Goal: Task Accomplishment & Management: Complete application form

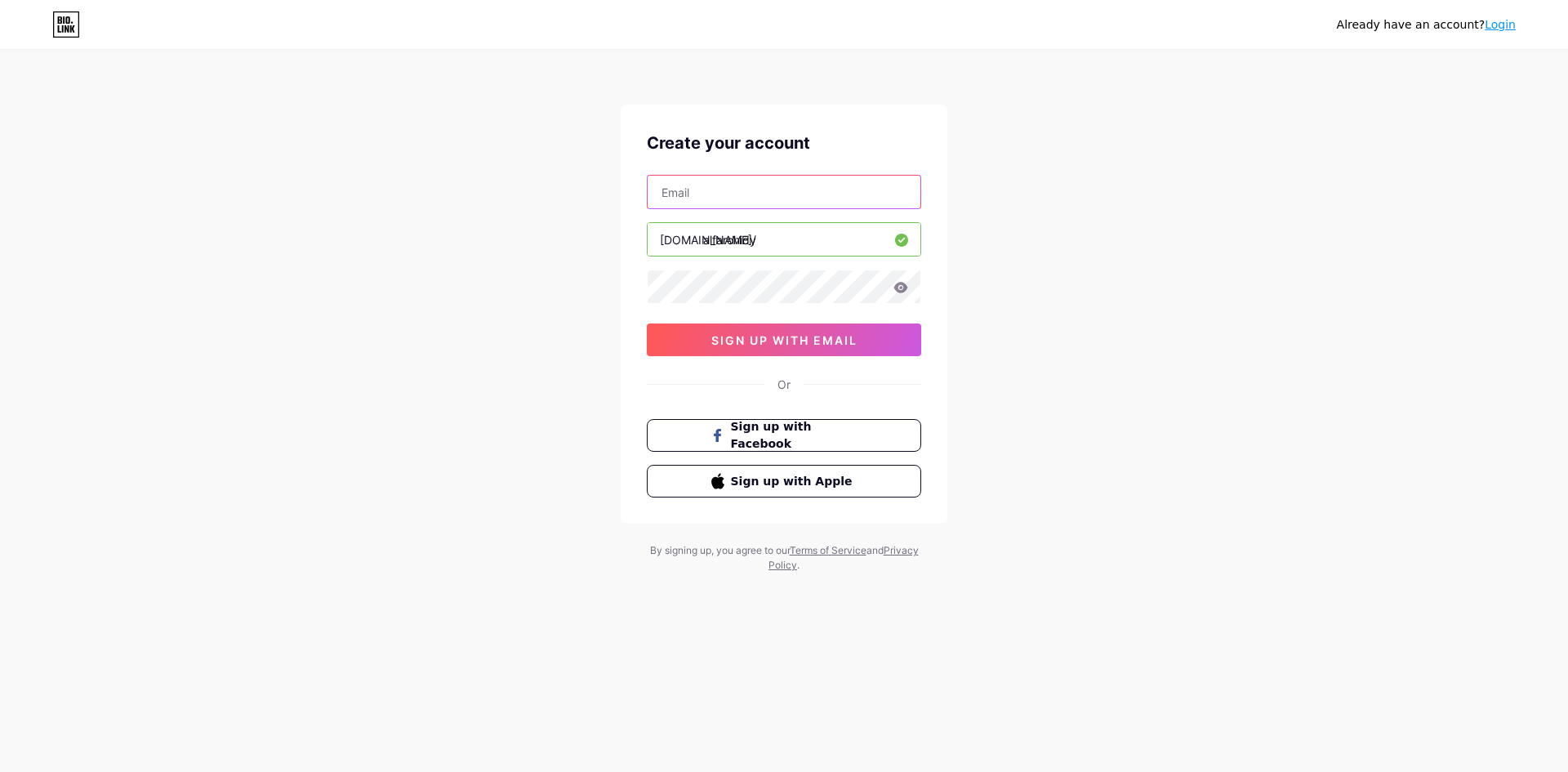
click at [799, 197] on input "text" at bounding box center [783, 192] width 272 height 33
click at [964, 128] on div "Already have an account? Login Create your account [DOMAIN_NAME]/ alfarohidy 0c…" at bounding box center [784, 313] width 1568 height 625
click at [820, 191] on input "text" at bounding box center [783, 192] width 272 height 33
type input "[EMAIL_ADDRESS][DOMAIN_NAME]"
click at [615, 286] on div "Already have an account? Login Create your account [EMAIL_ADDRESS][DOMAIN_NAME]…" at bounding box center [784, 313] width 1568 height 625
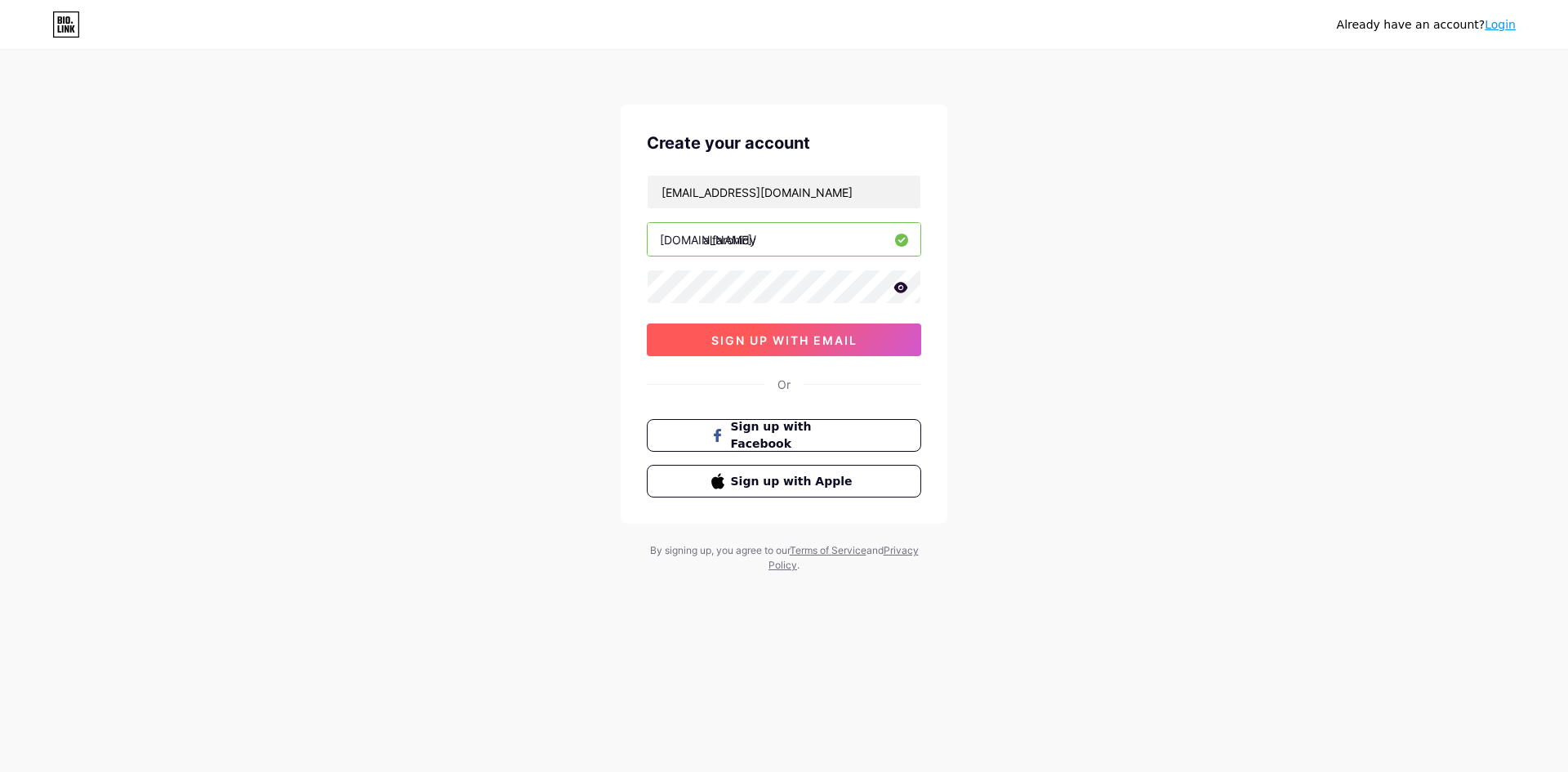
click at [794, 337] on span "sign up with email" at bounding box center [784, 339] width 146 height 14
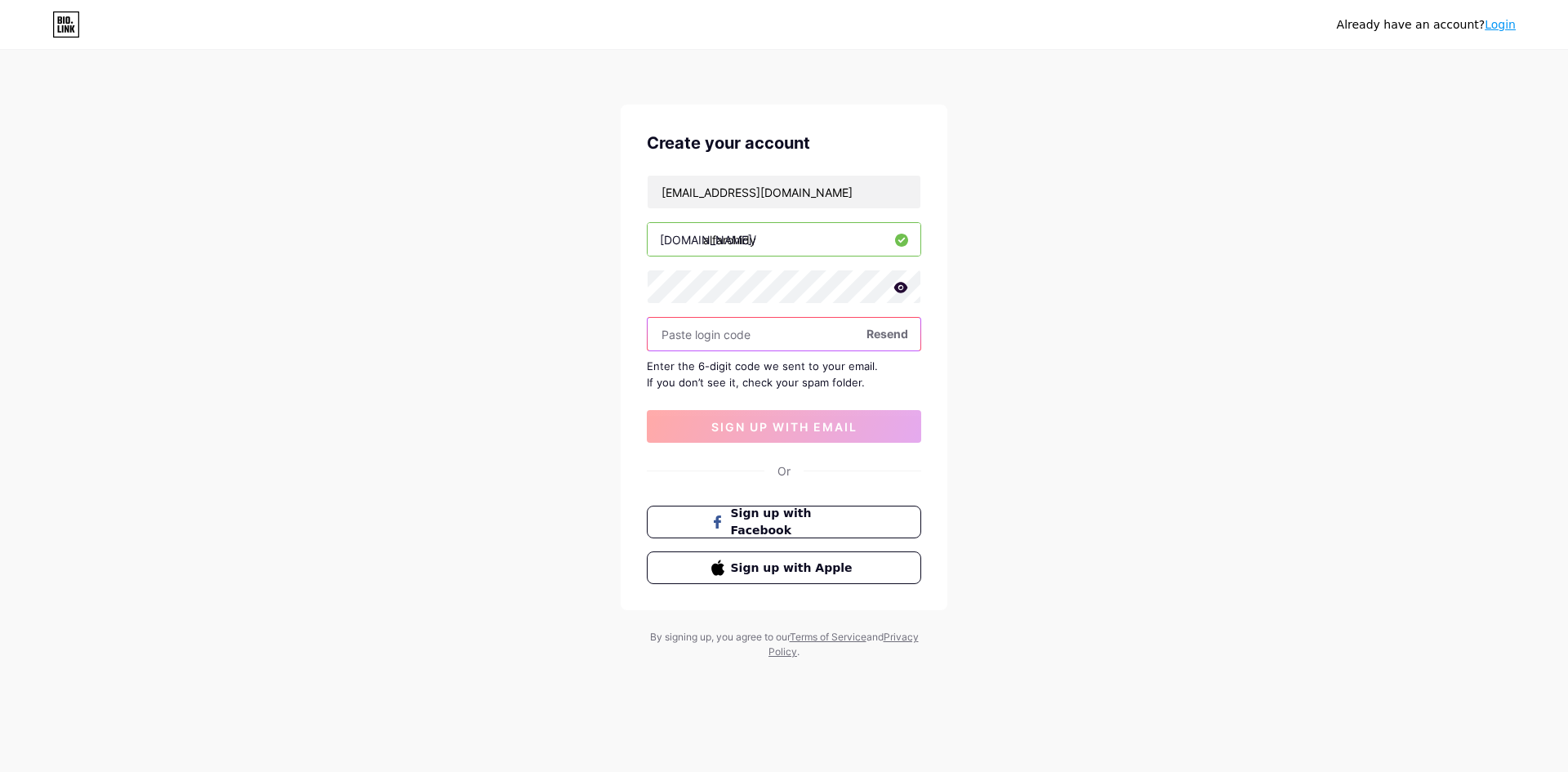
paste input "912328"
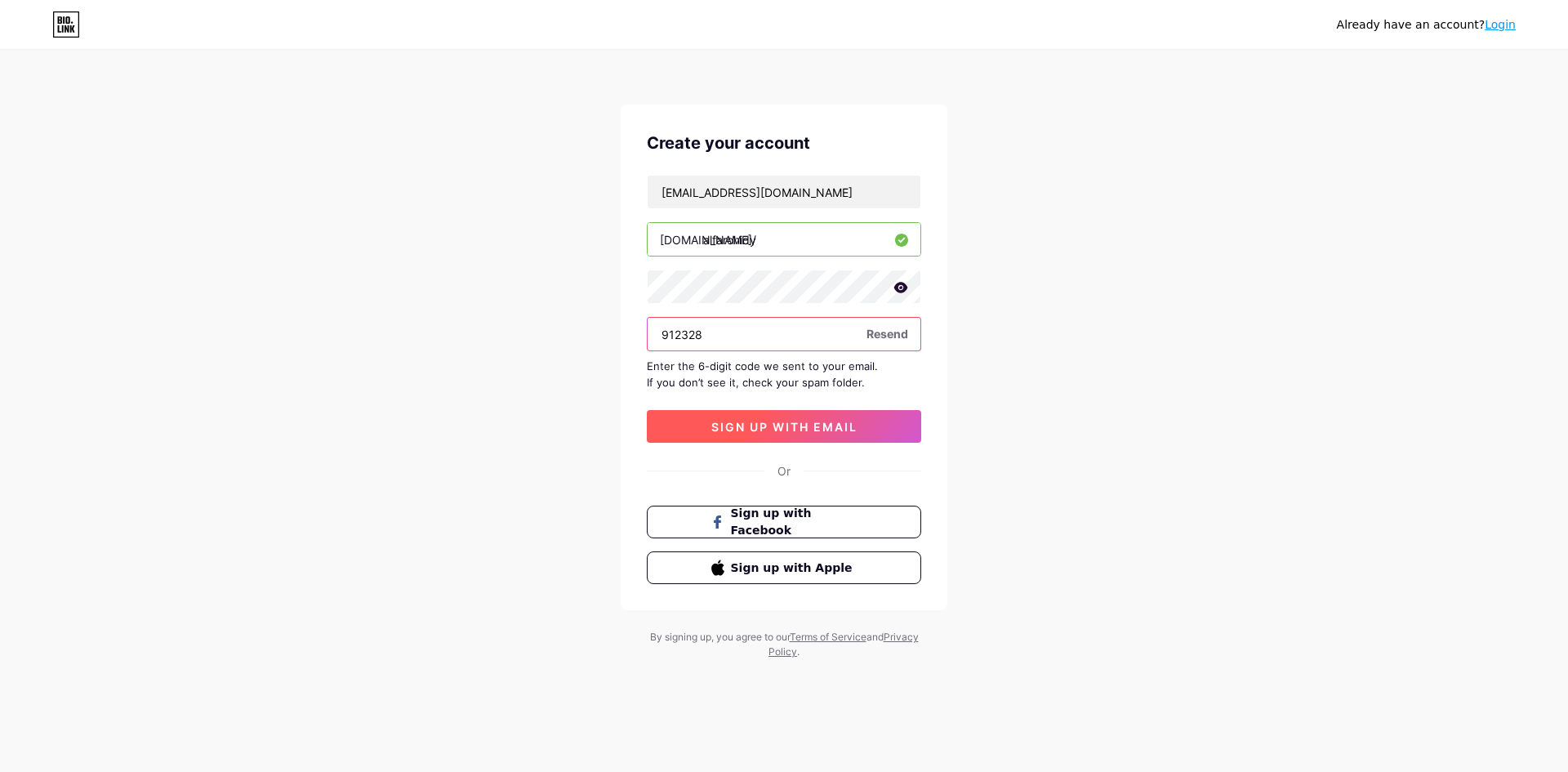
type input "912328"
click at [798, 433] on button "sign up with email" at bounding box center [783, 426] width 274 height 33
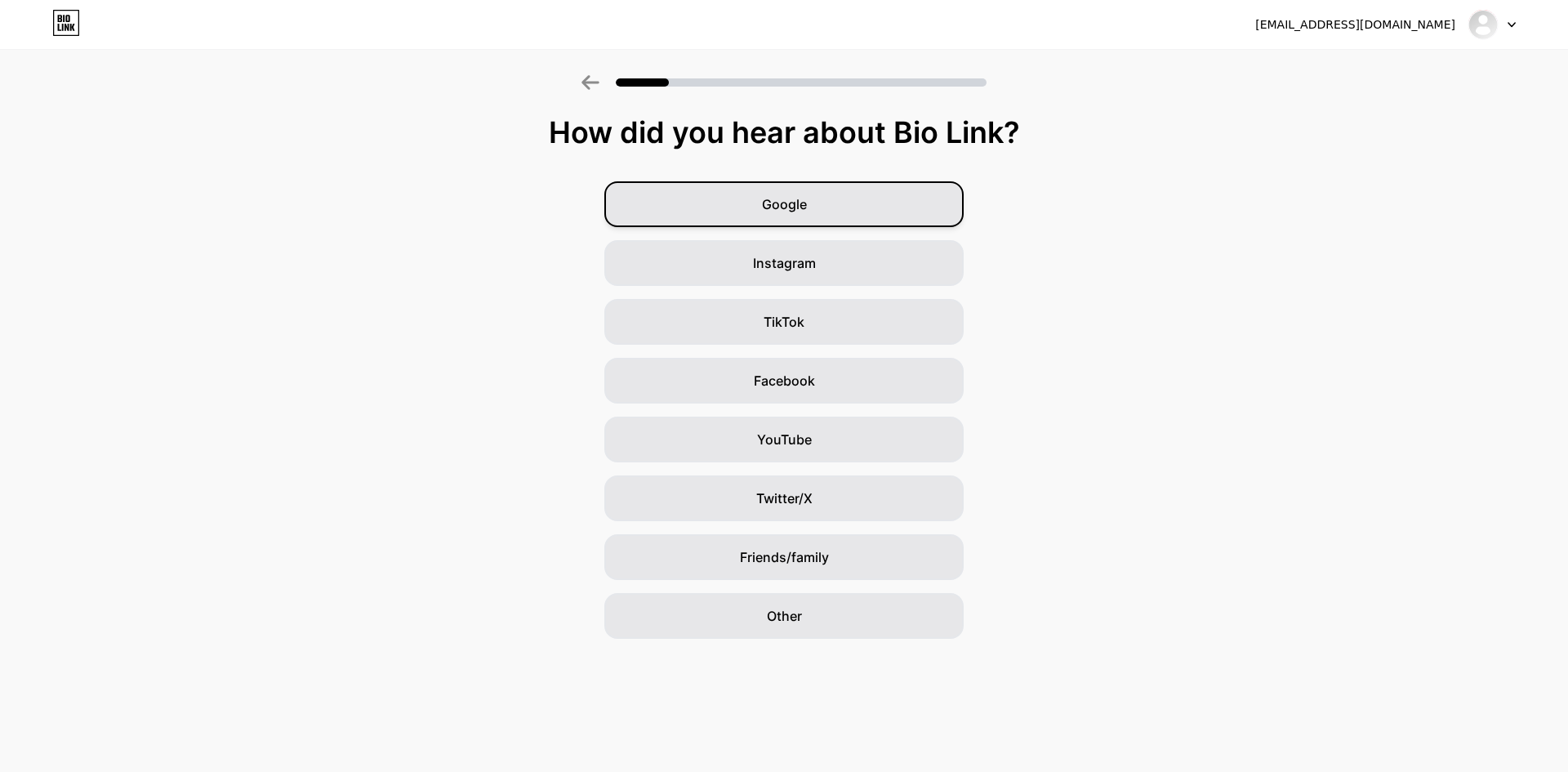
click at [825, 206] on div "Google" at bounding box center [784, 204] width 359 height 46
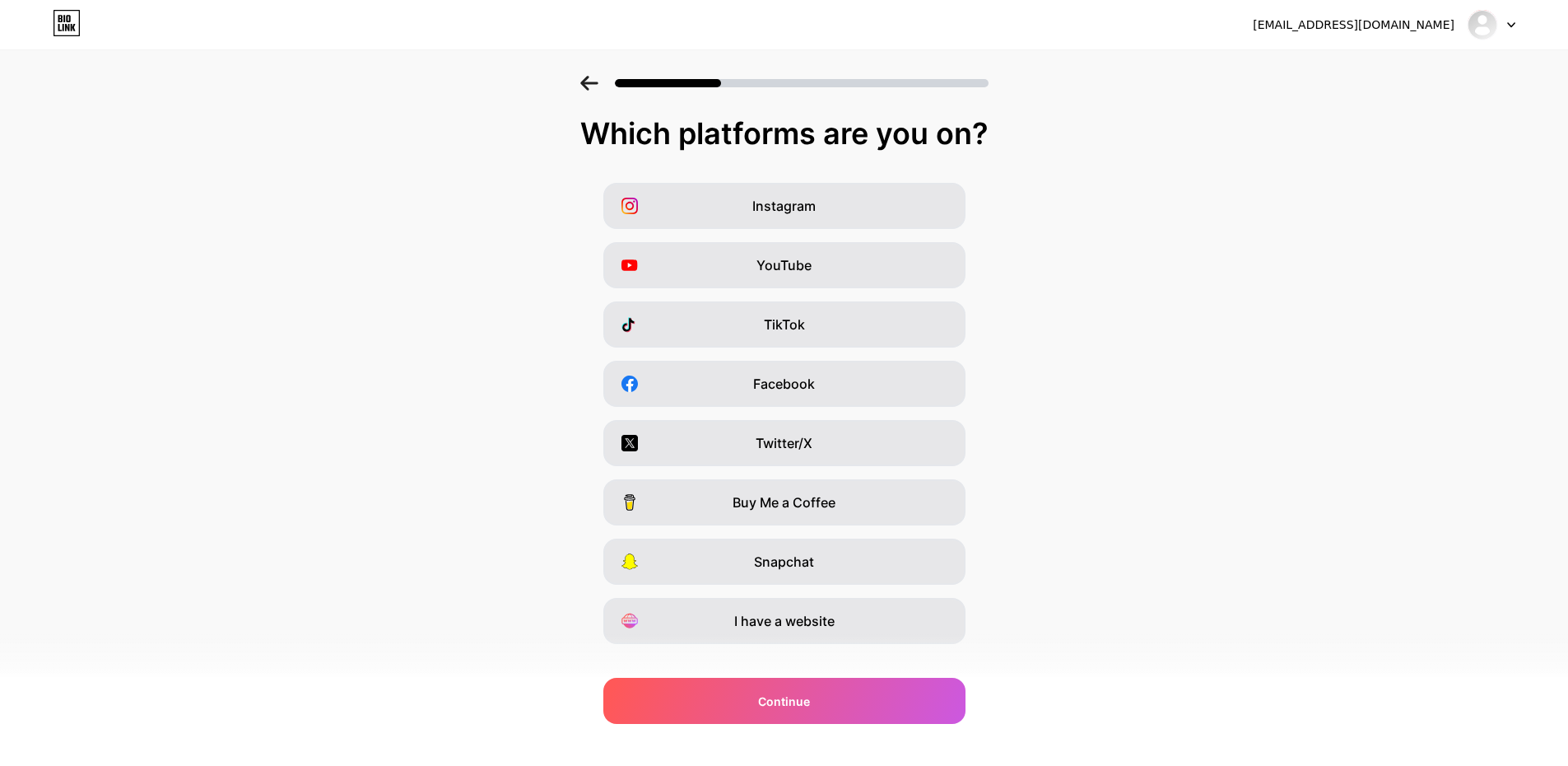
click at [594, 83] on icon at bounding box center [589, 83] width 17 height 15
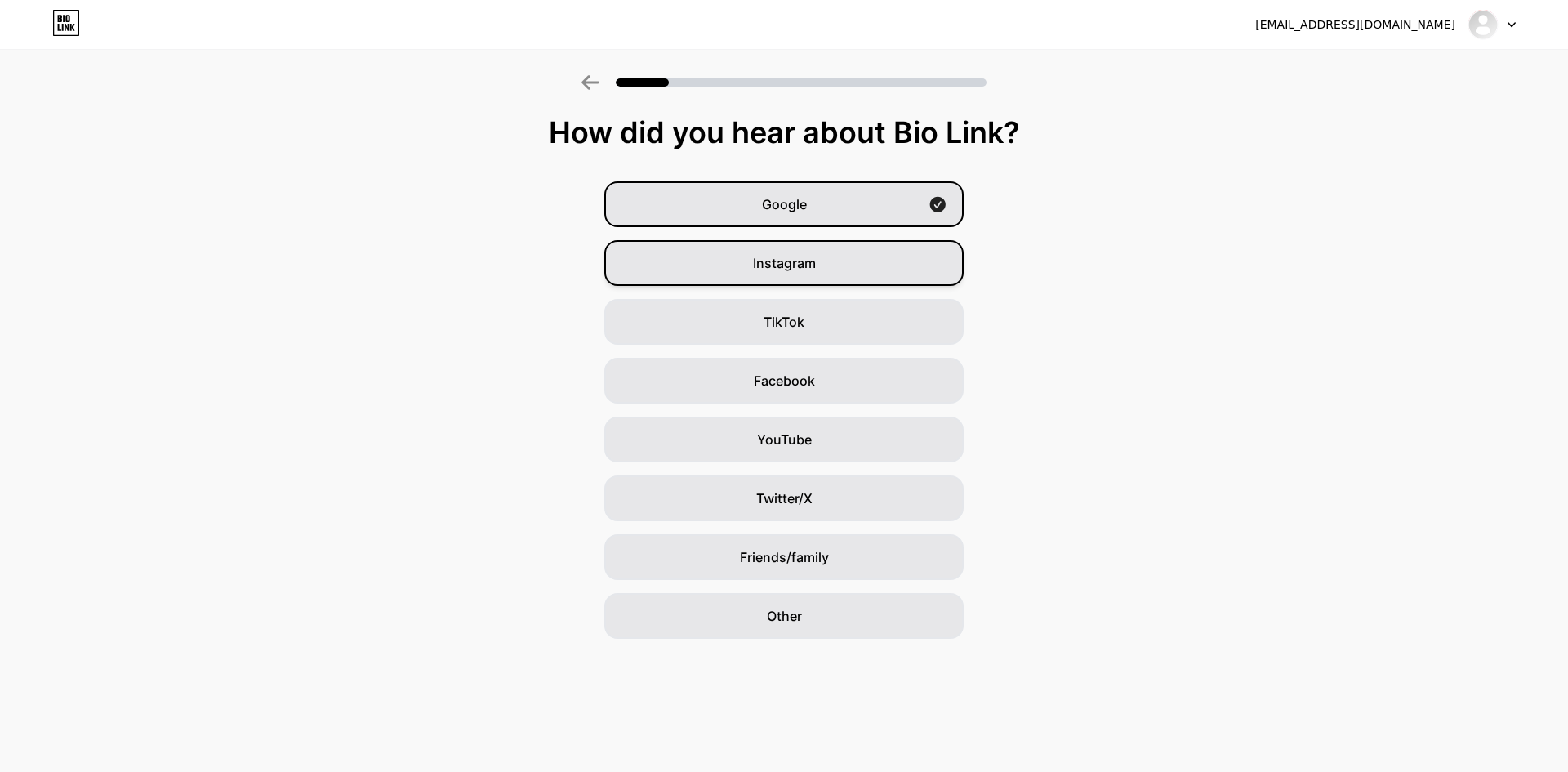
click at [914, 256] on div "Instagram" at bounding box center [784, 262] width 359 height 46
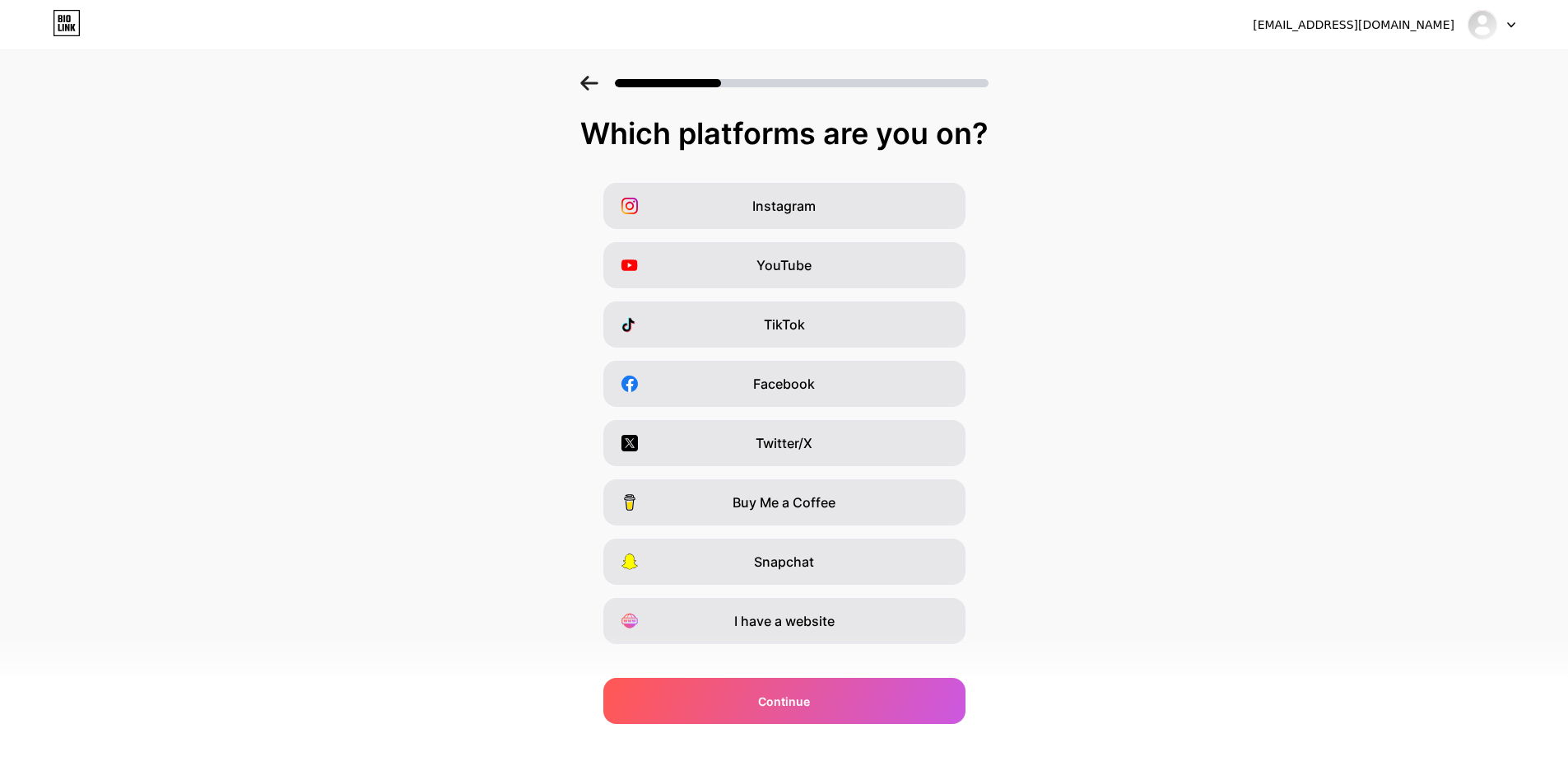
click at [587, 81] on icon at bounding box center [589, 83] width 18 height 15
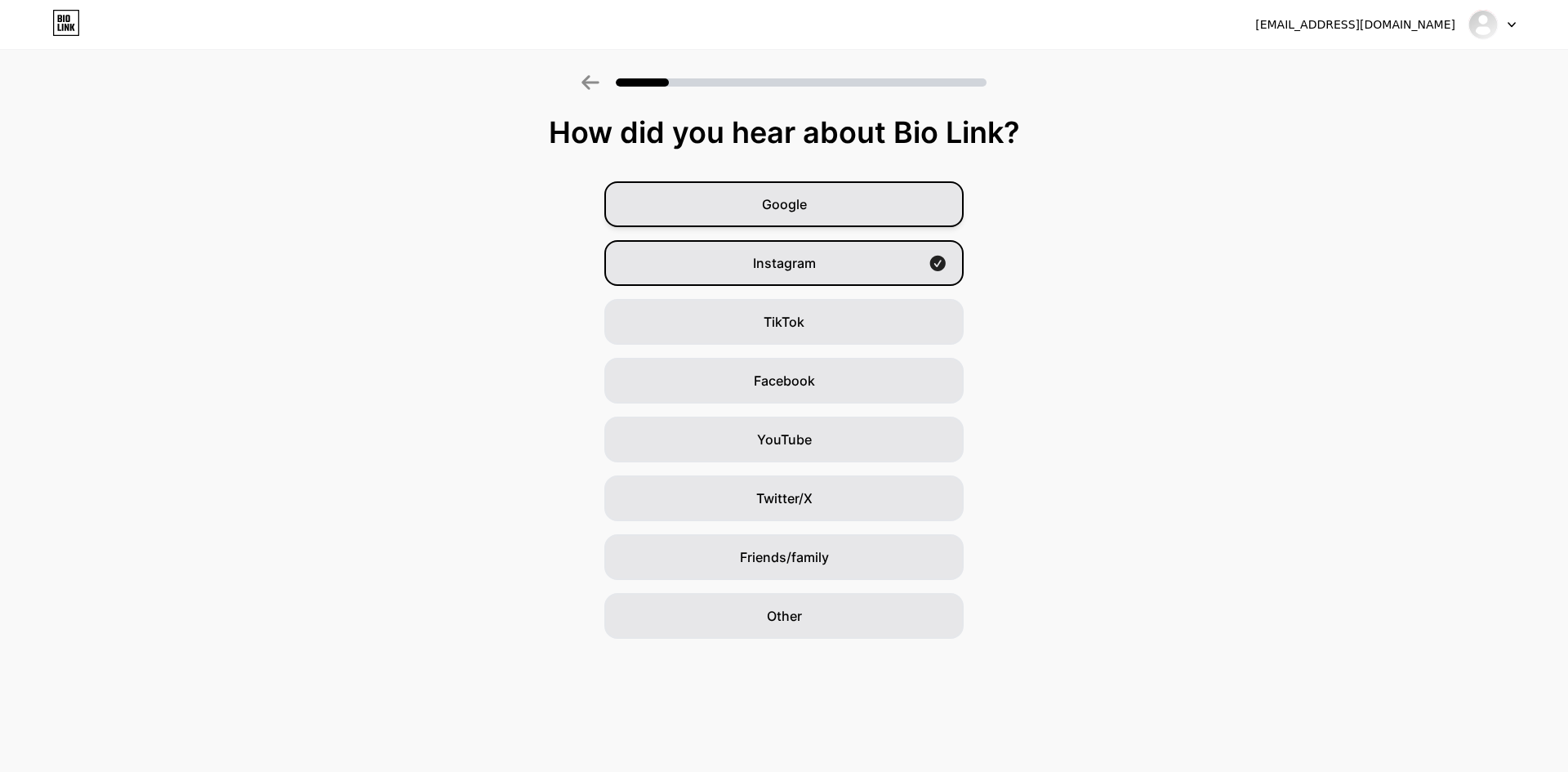
click at [904, 219] on div "Google" at bounding box center [784, 204] width 359 height 46
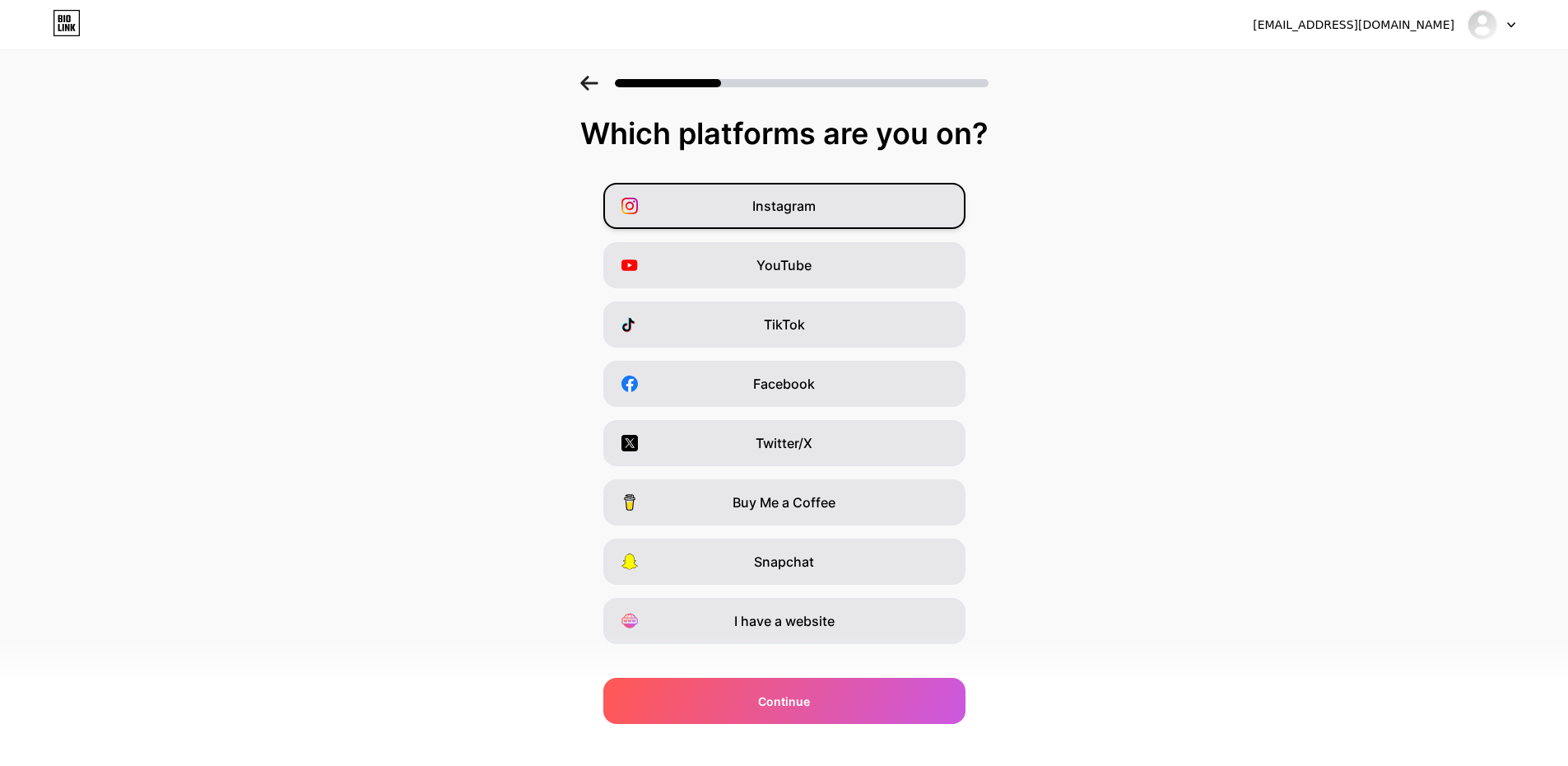
click at [887, 208] on div "Instagram" at bounding box center [784, 205] width 362 height 46
click at [915, 263] on div "YouTube" at bounding box center [784, 264] width 362 height 46
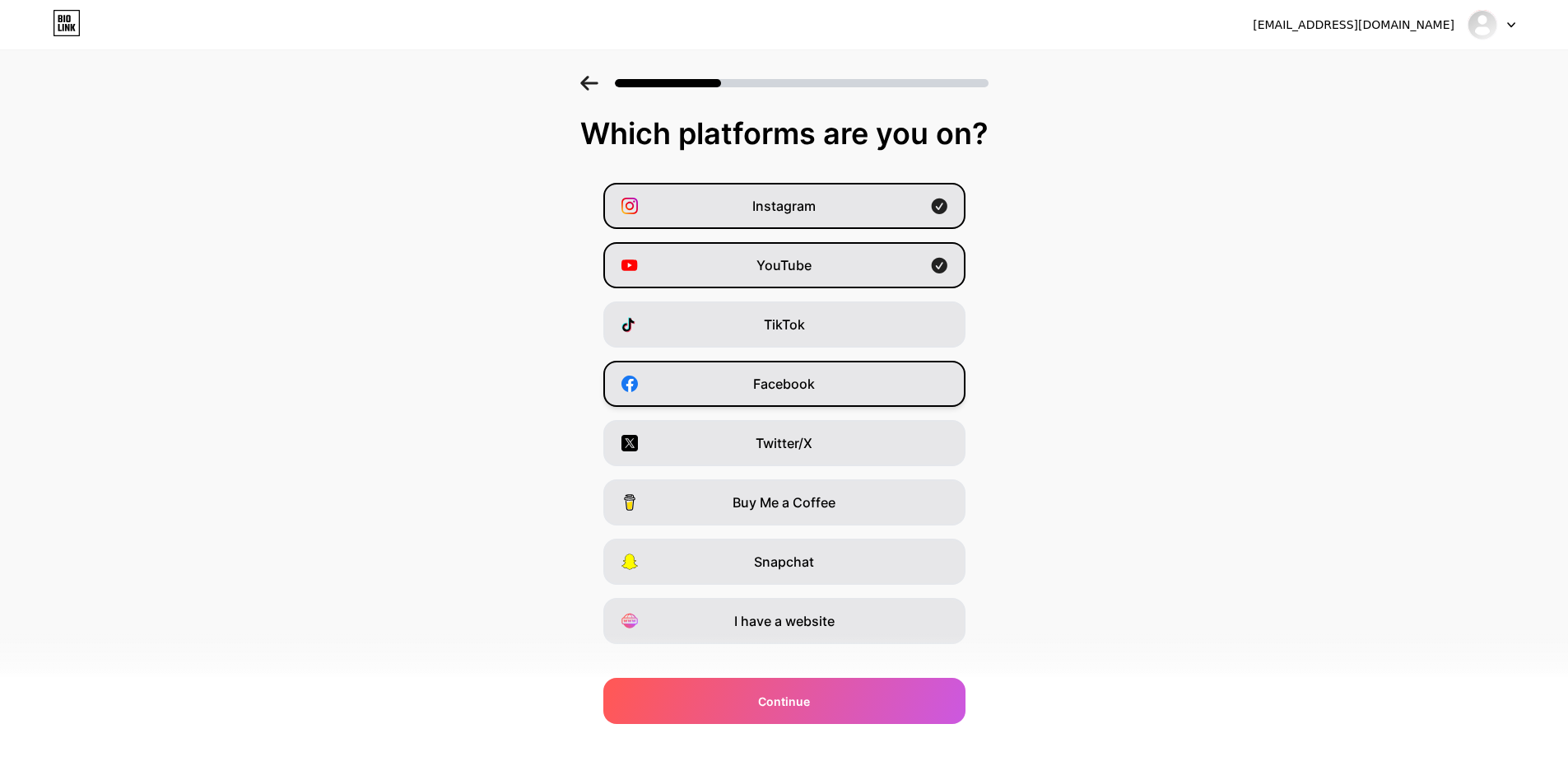
click at [933, 384] on div "Facebook" at bounding box center [784, 383] width 362 height 46
click at [914, 624] on div "I have a website" at bounding box center [784, 620] width 362 height 46
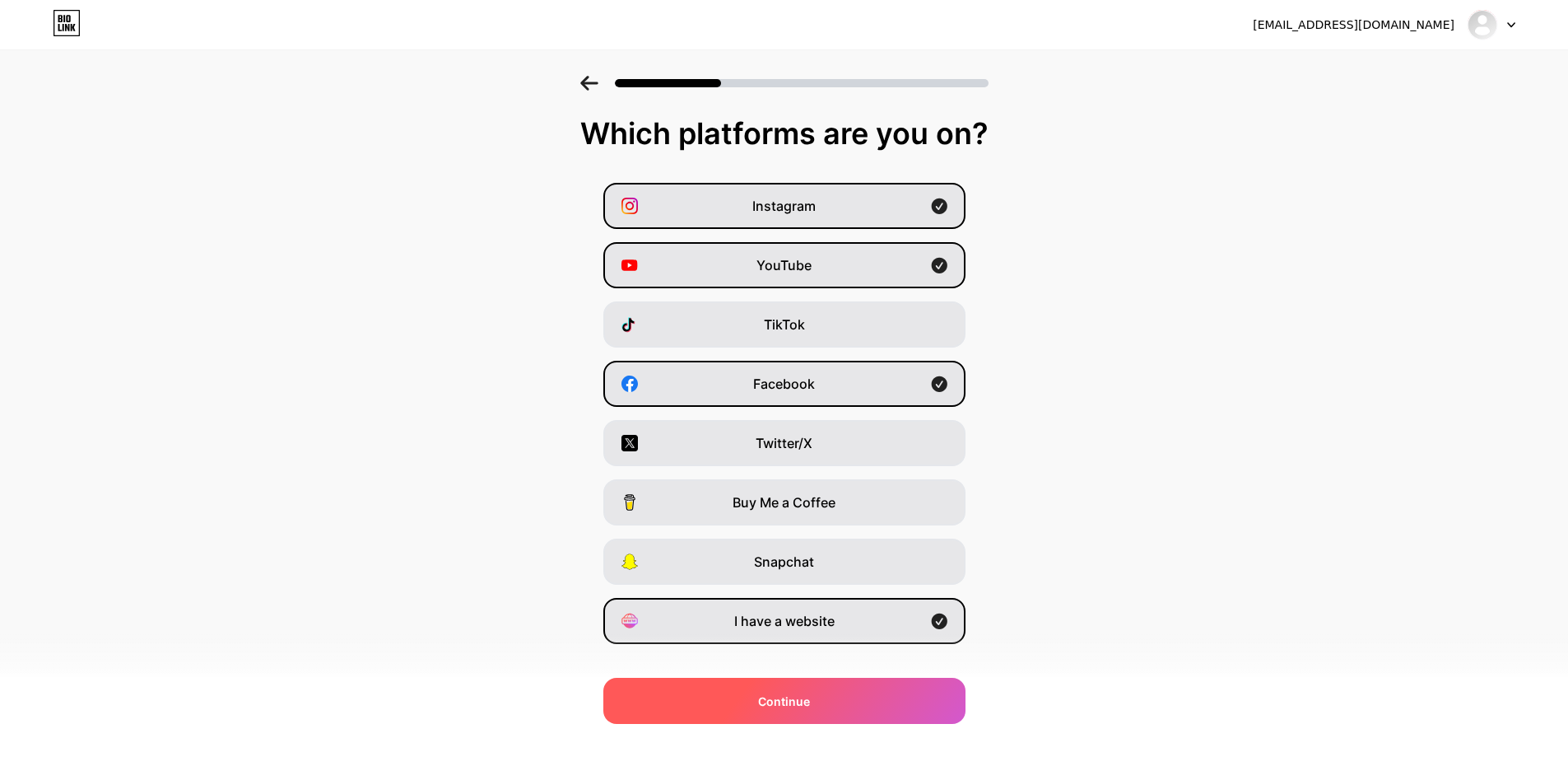
click at [868, 691] on div "Continue" at bounding box center [784, 700] width 362 height 46
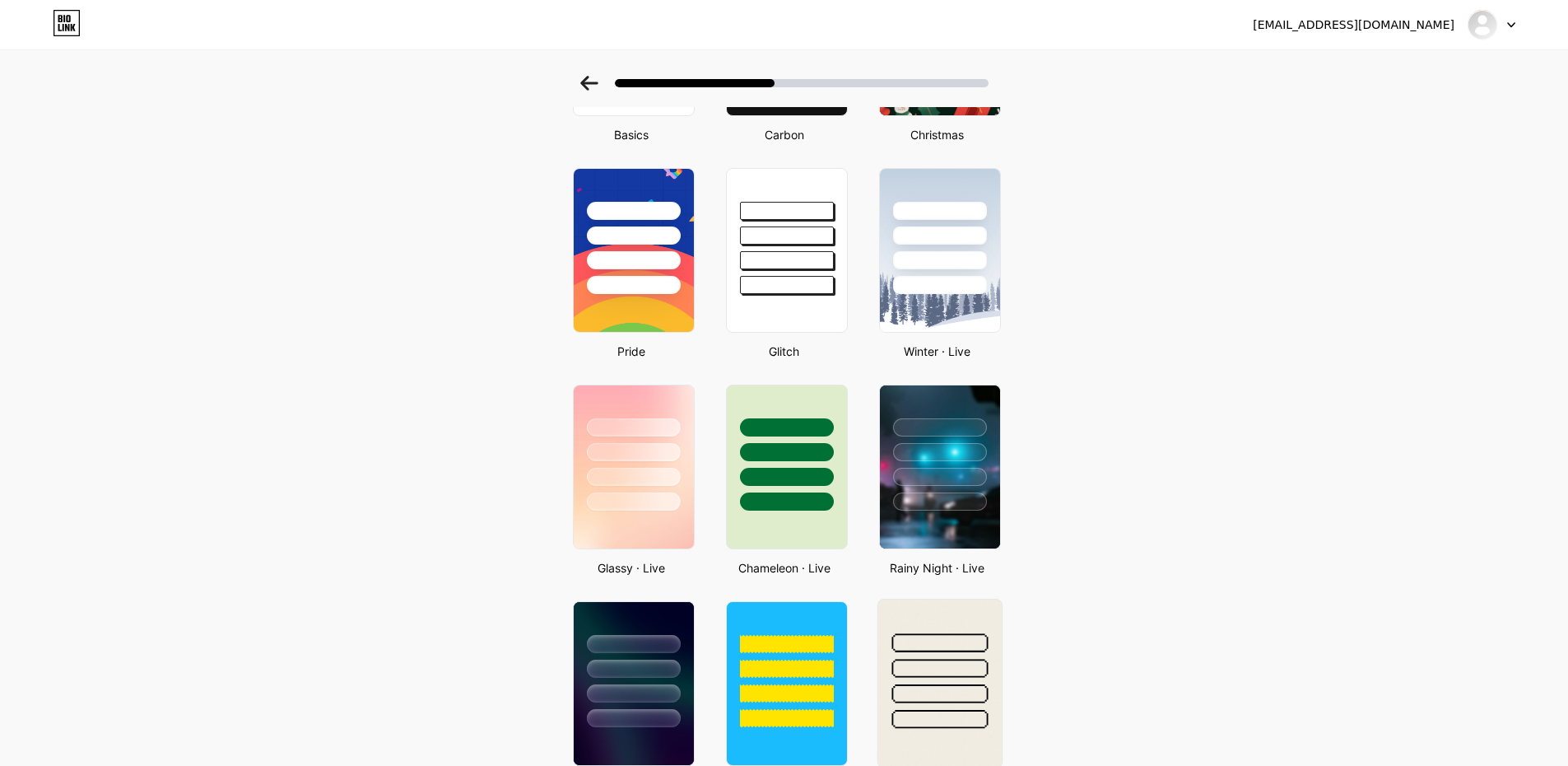
scroll to position [329, 0]
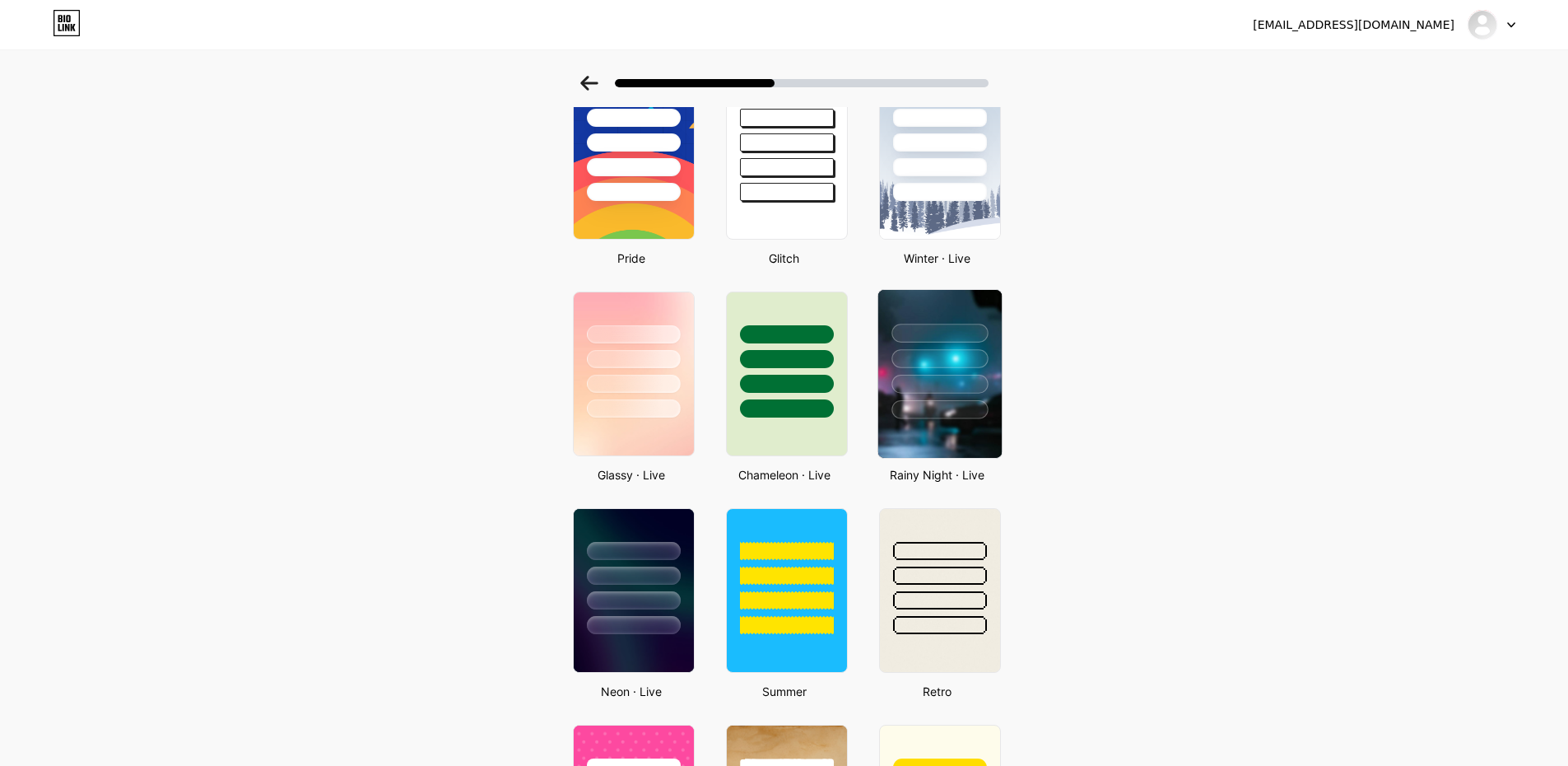
click at [988, 384] on div at bounding box center [939, 383] width 97 height 19
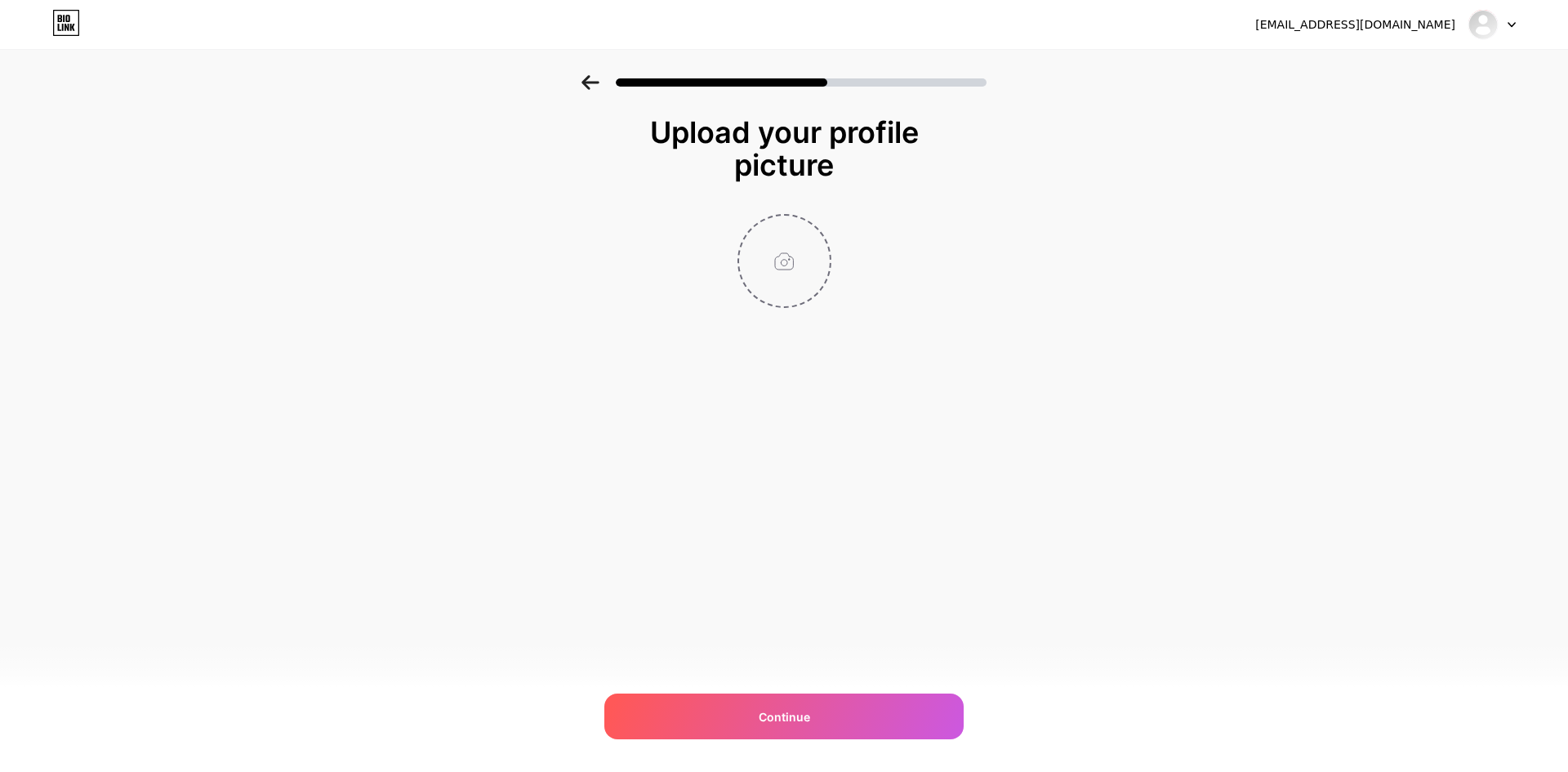
click at [799, 262] on input "file" at bounding box center [784, 260] width 90 height 90
type input "C:\fakepath\default_logo.png"
click at [822, 222] on circle at bounding box center [821, 226] width 18 height 18
click at [795, 260] on input "file" at bounding box center [784, 260] width 90 height 90
type input "C:\fakepath\logo [DEMOGRAPHIC_DATA] status.png"
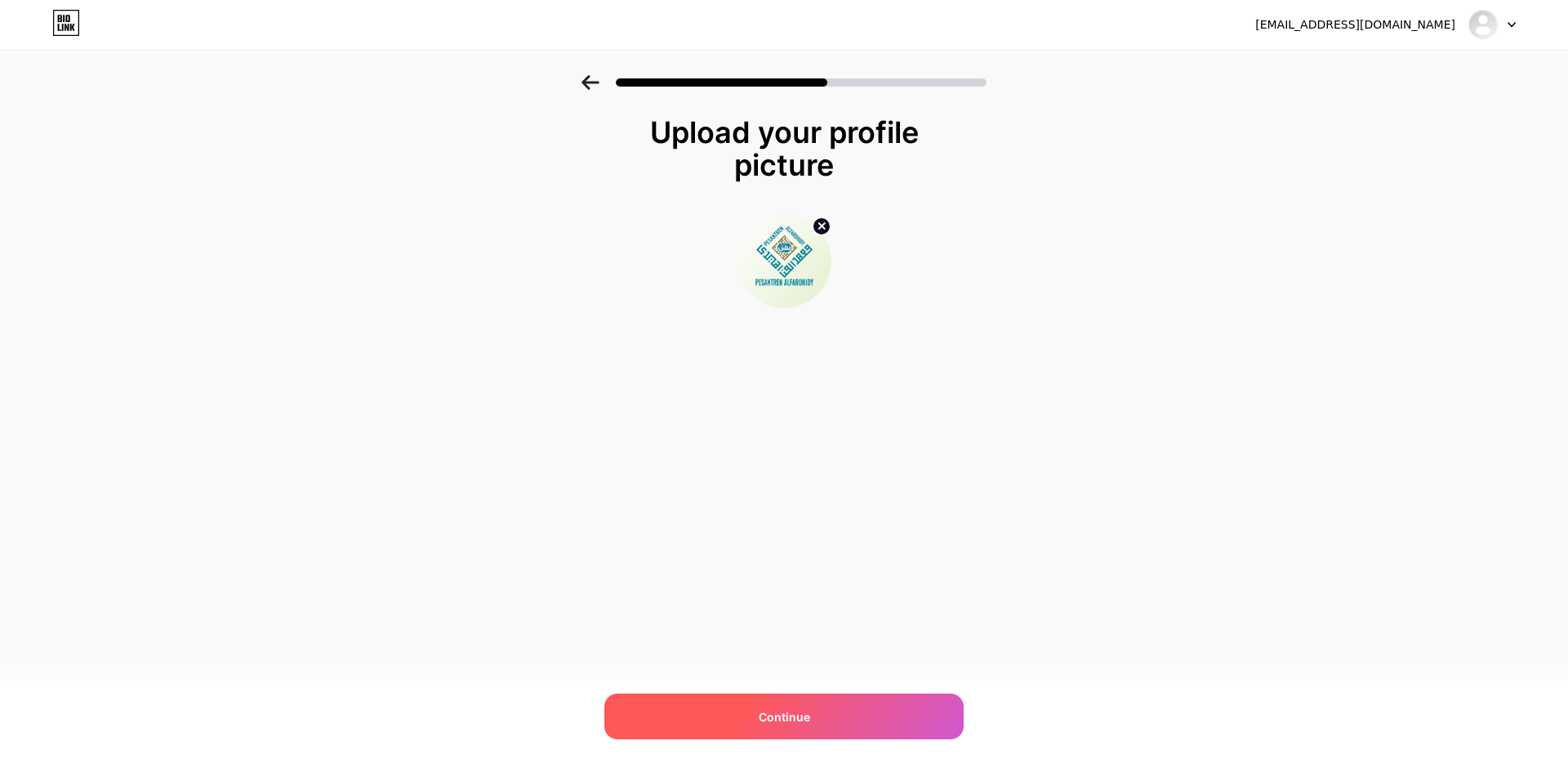
click at [788, 725] on span "Continue" at bounding box center [784, 716] width 51 height 17
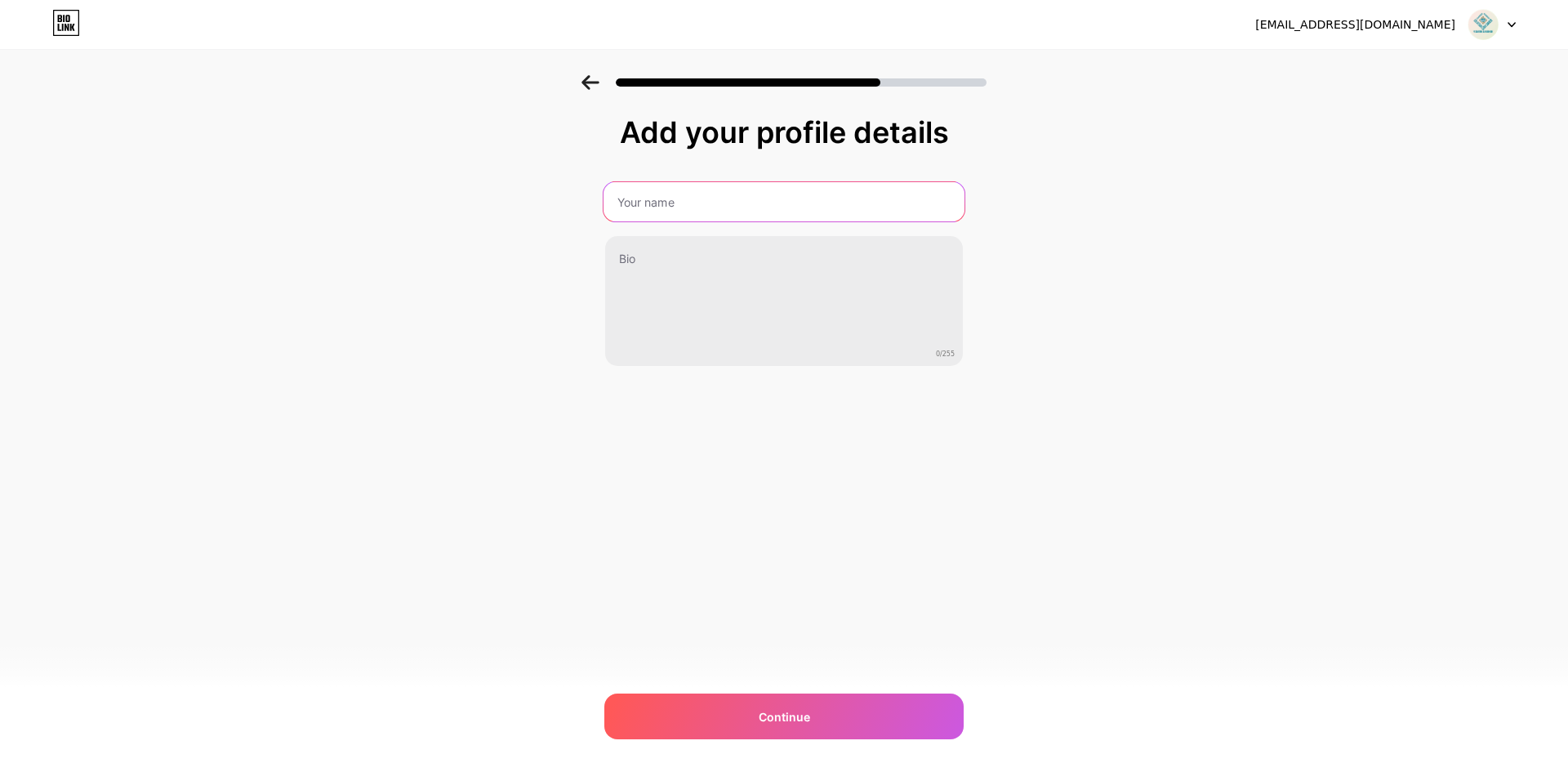
click at [783, 210] on input "text" at bounding box center [784, 202] width 361 height 39
type input "ALFAROHIDY"
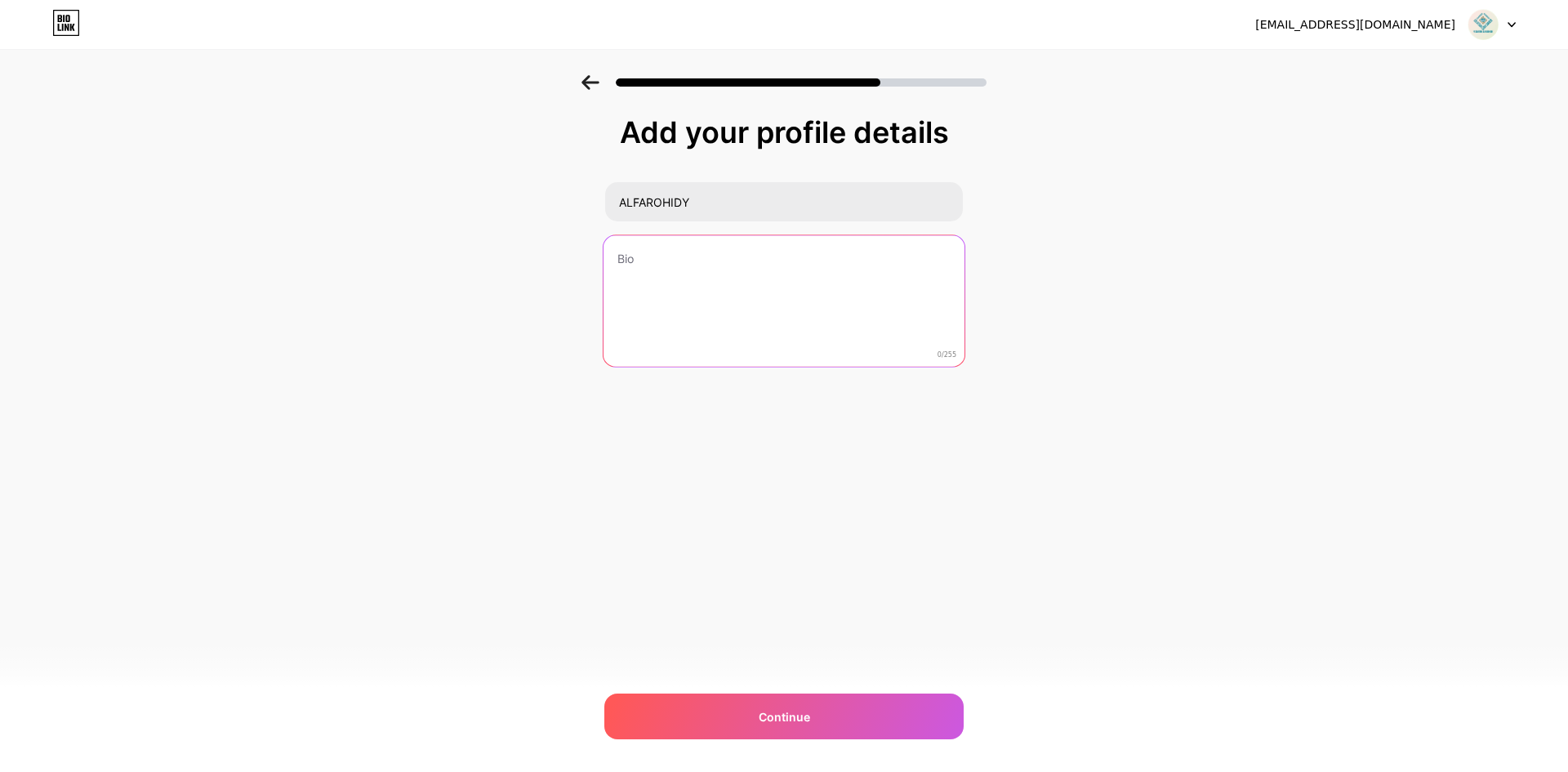
click at [813, 274] on textarea at bounding box center [784, 301] width 361 height 133
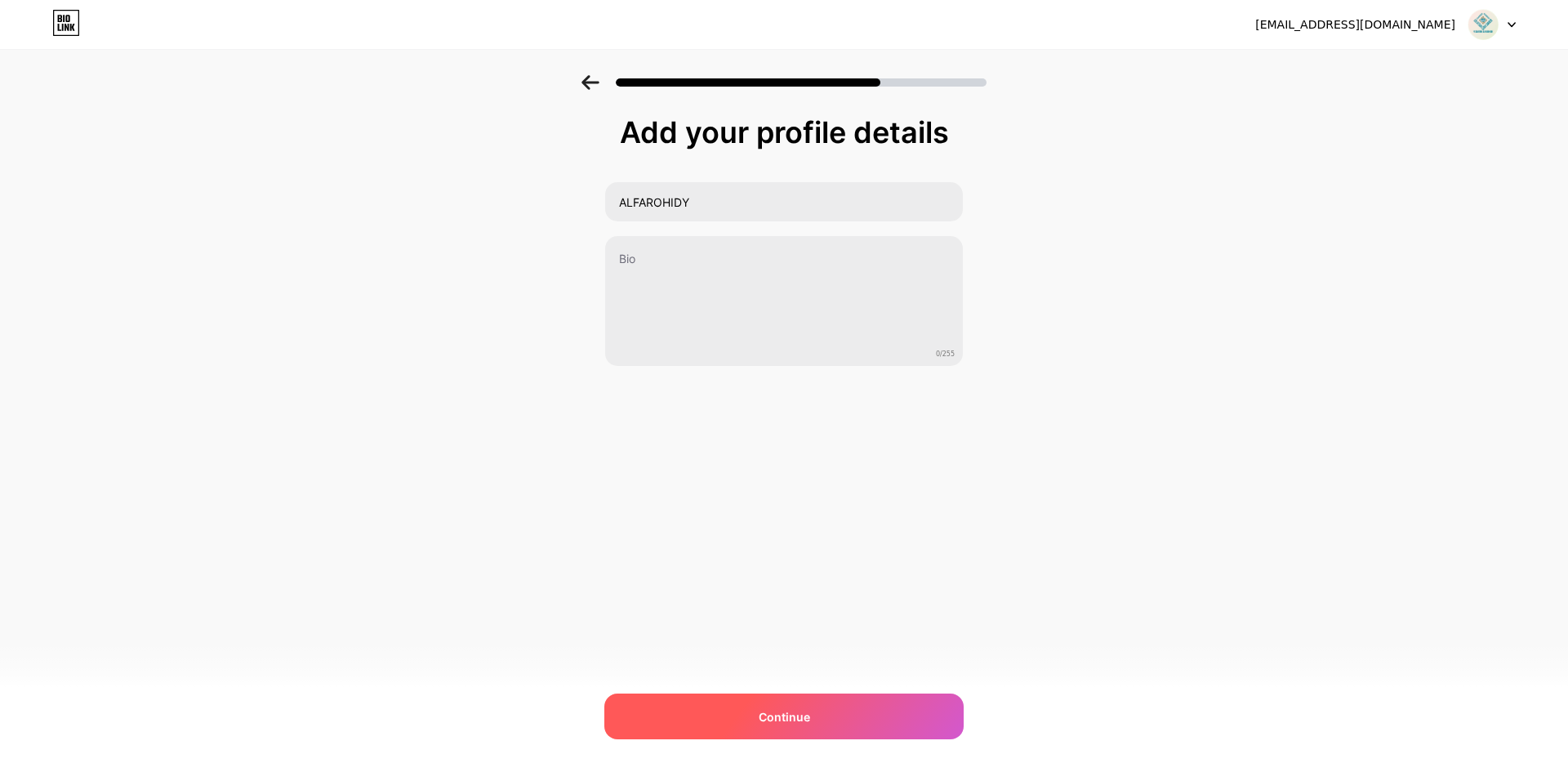
click at [841, 720] on div "Continue" at bounding box center [784, 715] width 359 height 46
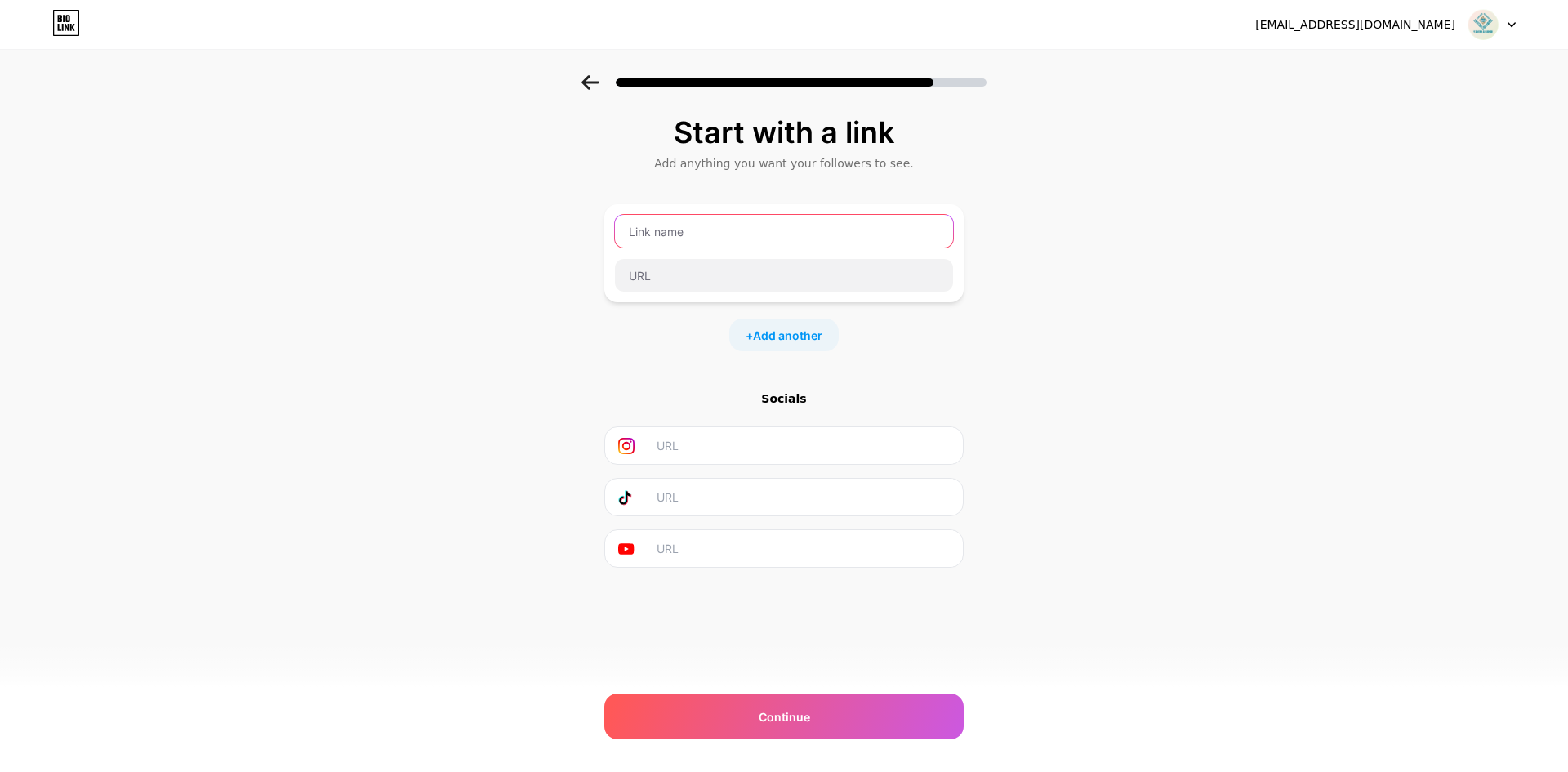
click at [746, 237] on input "text" at bounding box center [783, 231] width 338 height 33
type input "alfarohidy"
click at [749, 273] on input "text" at bounding box center [783, 274] width 338 height 33
type input "o"
type input "p"
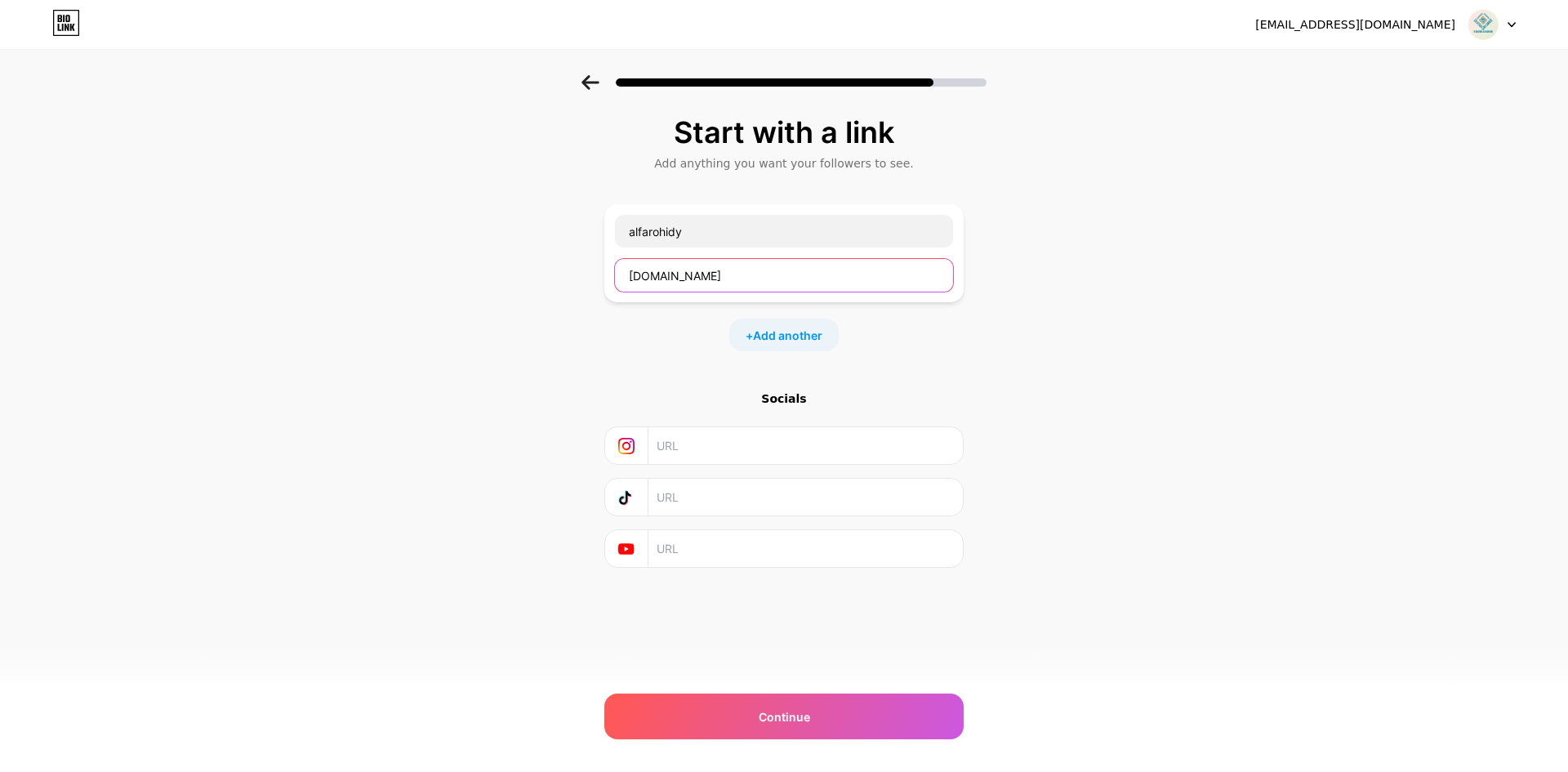
type input "[DOMAIN_NAME]"
click at [728, 449] on input "text" at bounding box center [804, 446] width 297 height 37
click at [754, 331] on span "Add another" at bounding box center [787, 335] width 70 height 17
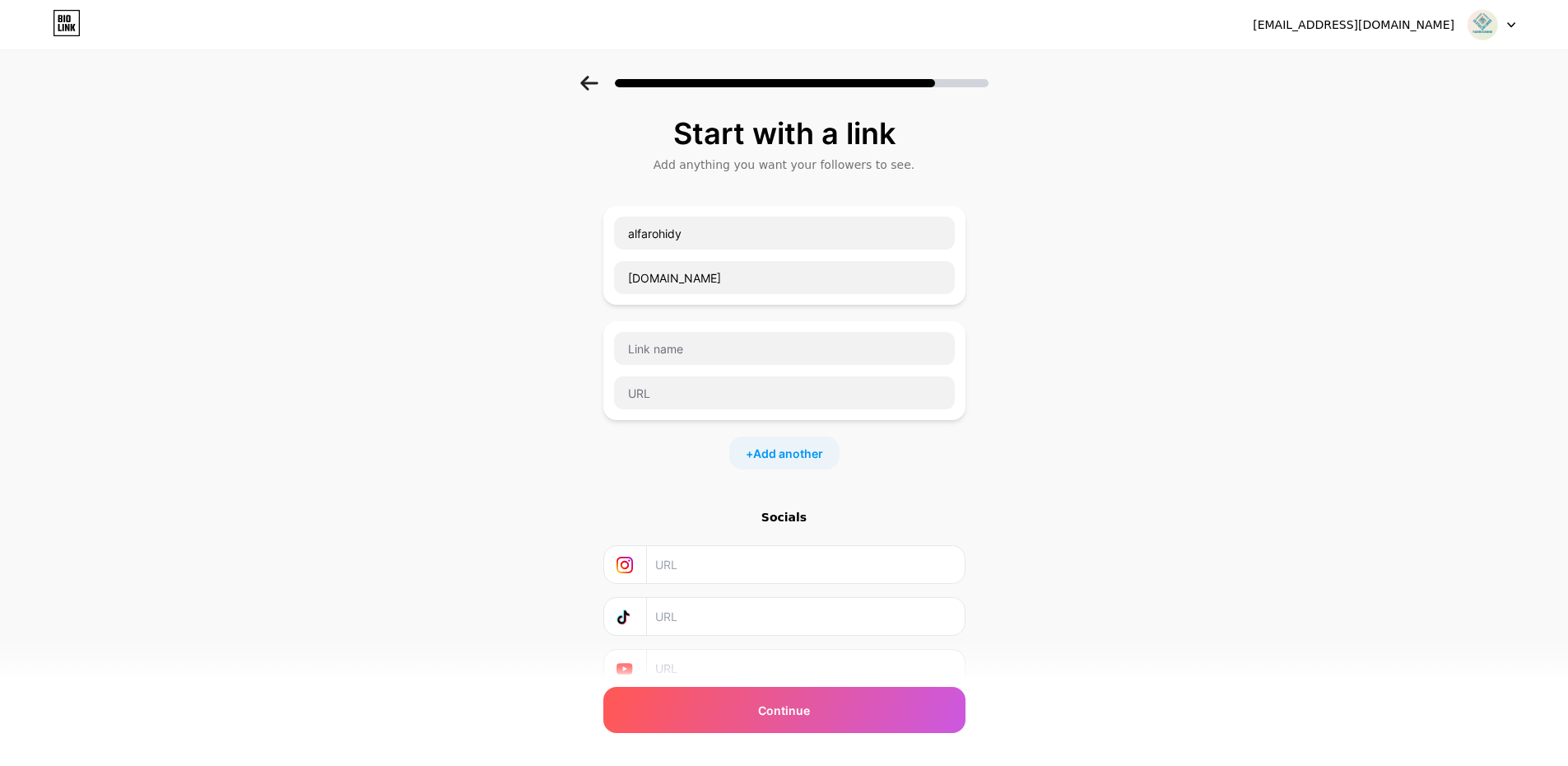
click at [590, 82] on icon at bounding box center [589, 83] width 17 height 15
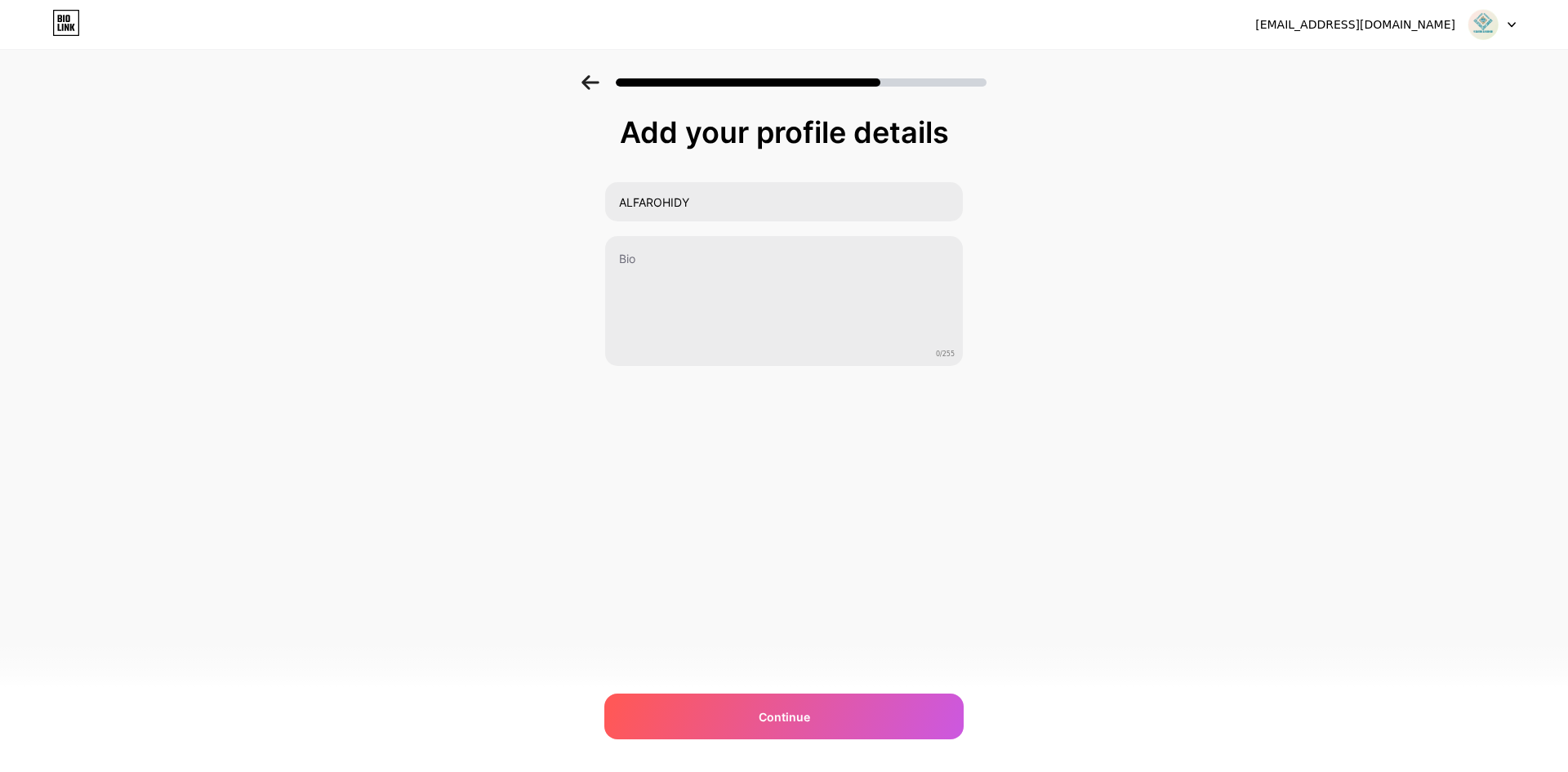
click at [585, 81] on icon at bounding box center [590, 83] width 17 height 15
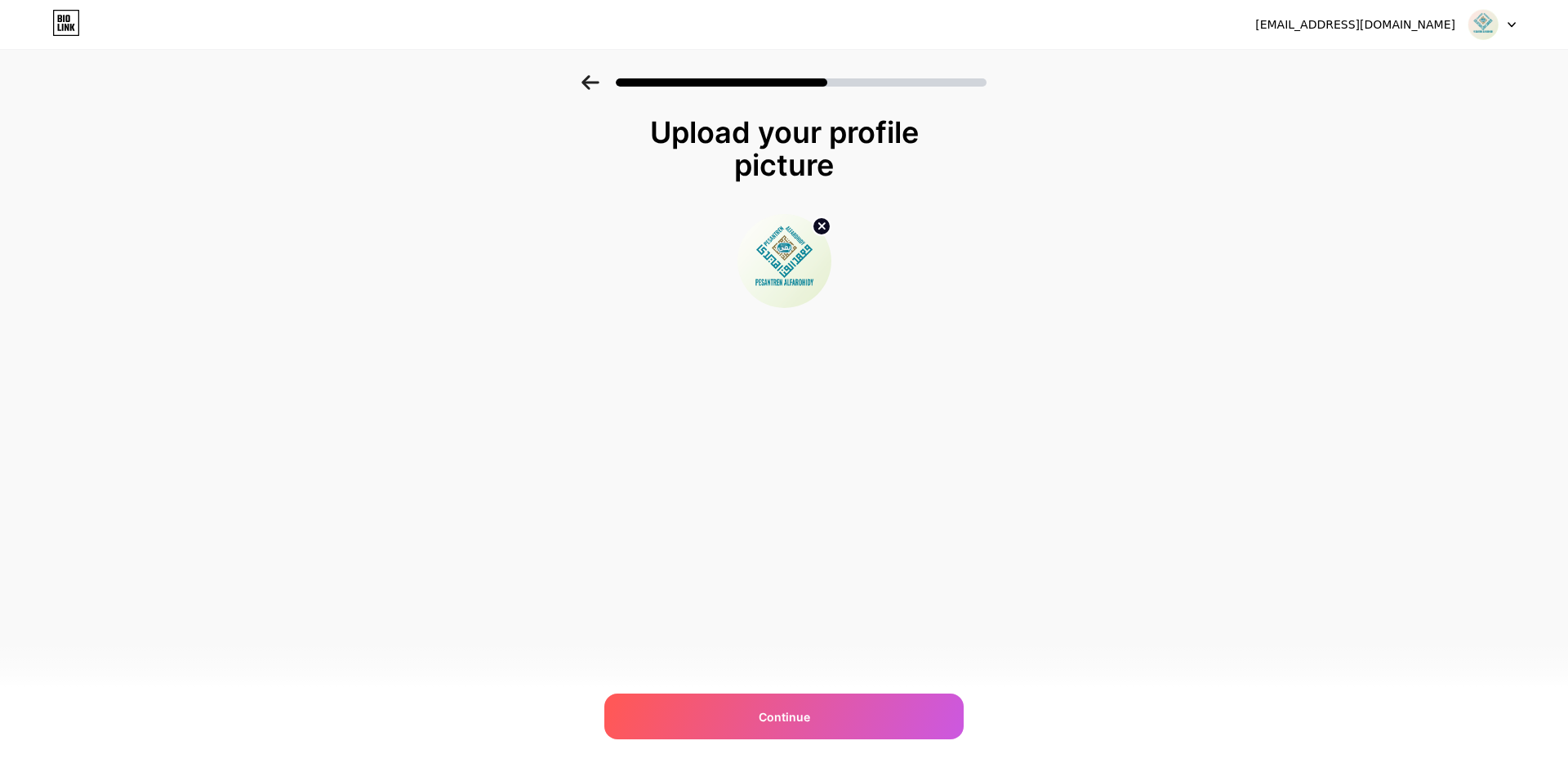
click at [585, 81] on icon at bounding box center [590, 83] width 17 height 15
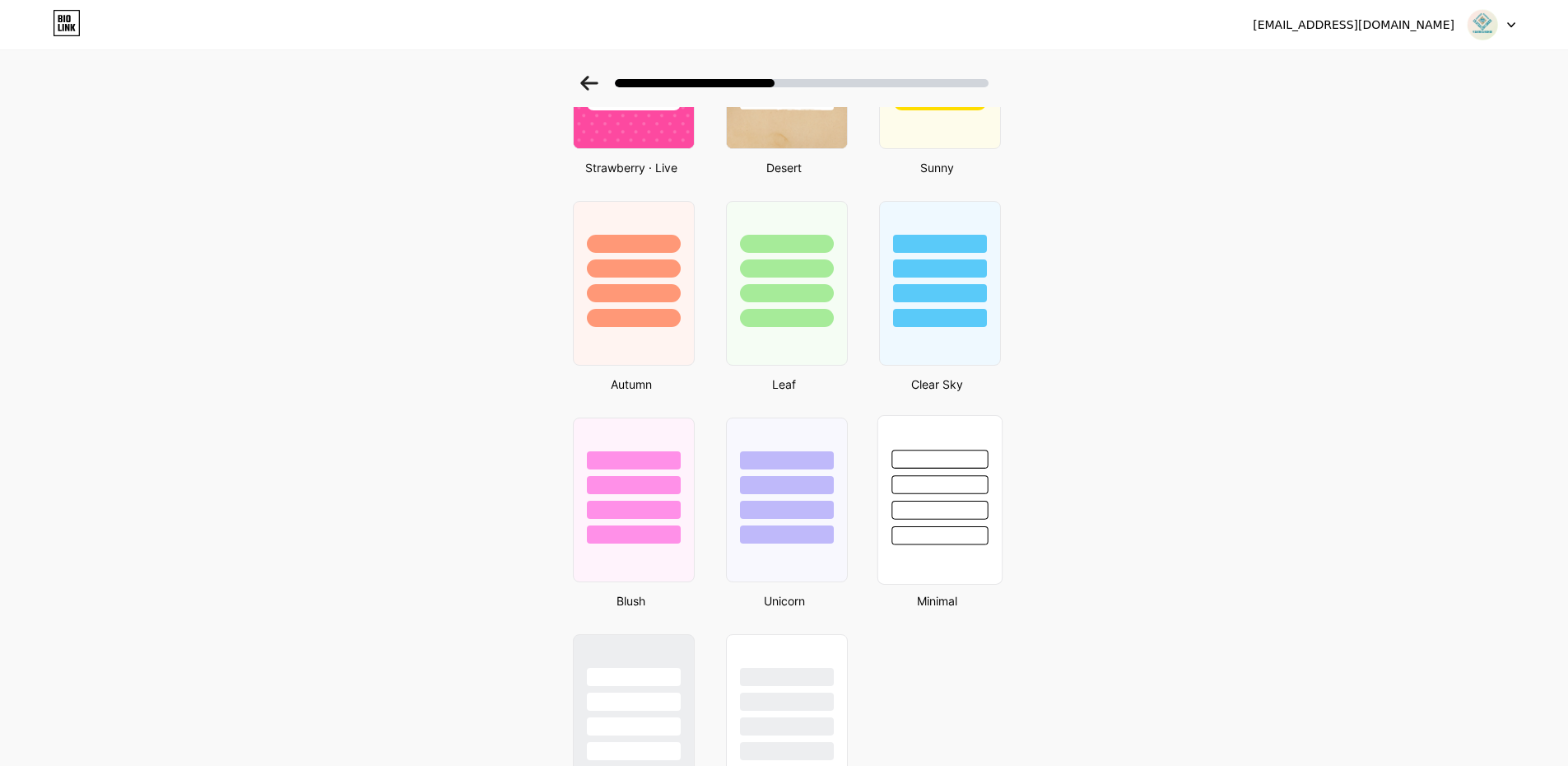
scroll to position [1070, 0]
click at [941, 280] on div at bounding box center [939, 263] width 124 height 129
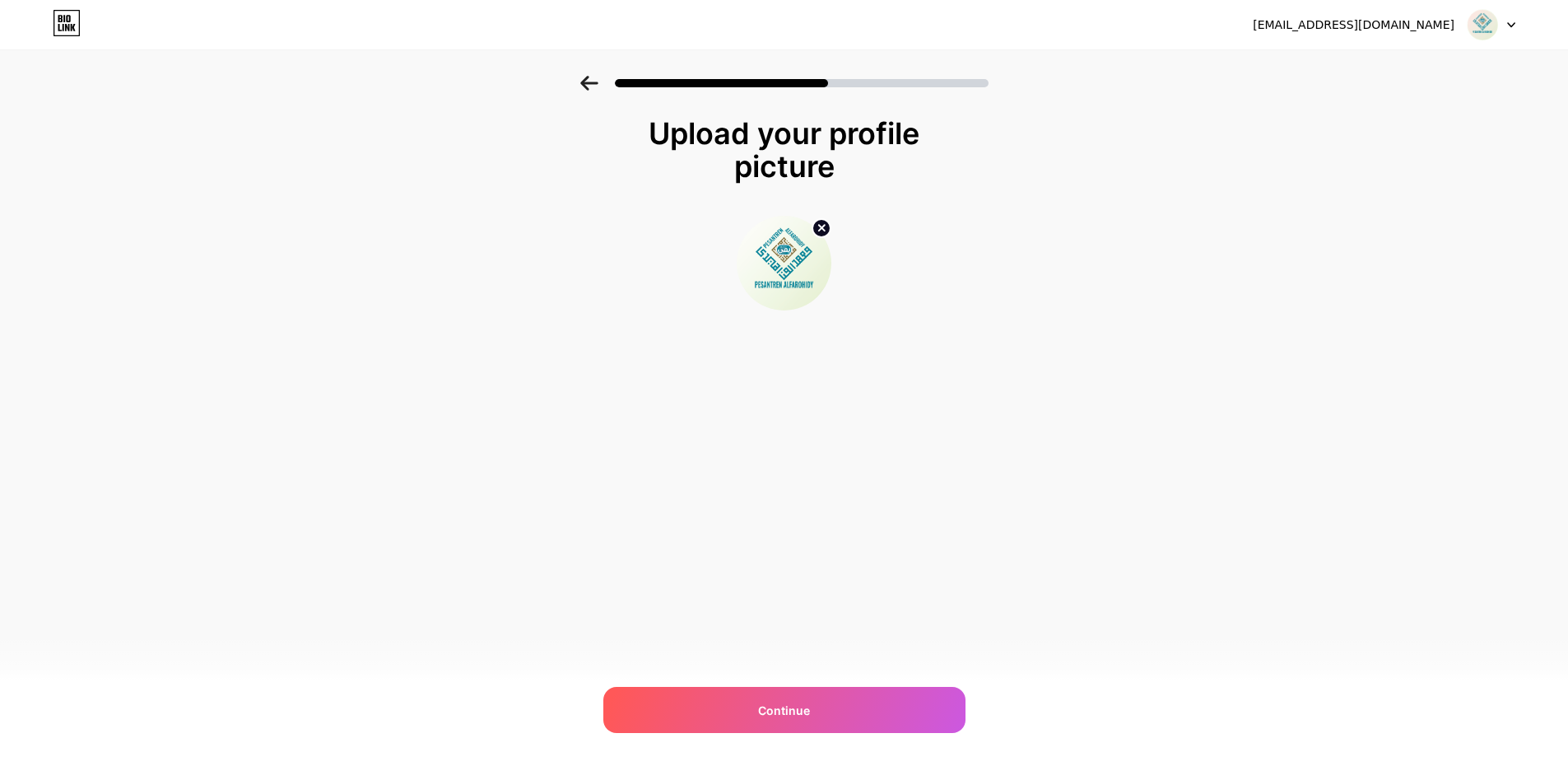
scroll to position [0, 0]
click at [597, 90] on icon at bounding box center [594, 83] width 18 height 15
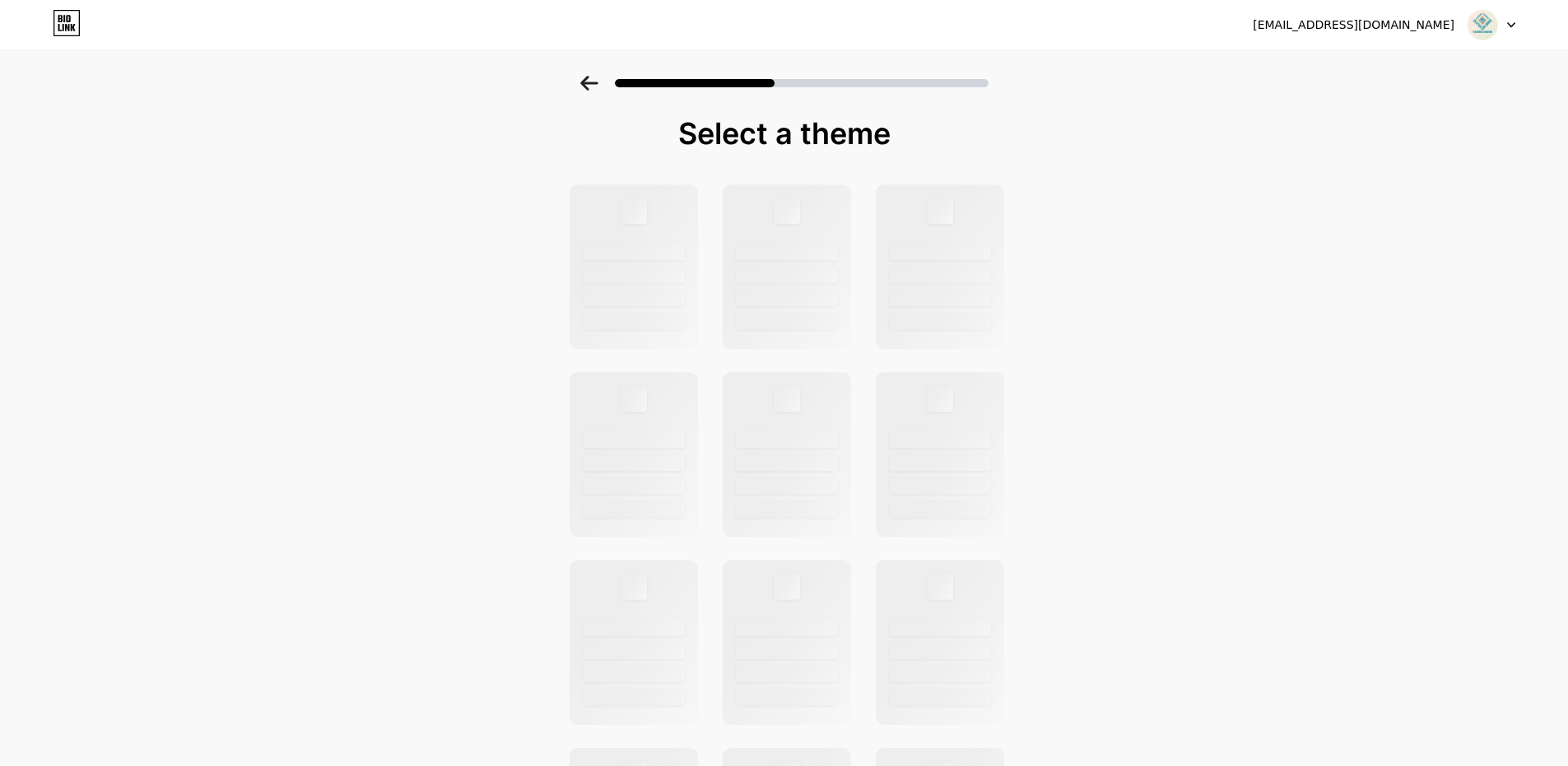
click at [597, 89] on icon at bounding box center [589, 83] width 18 height 15
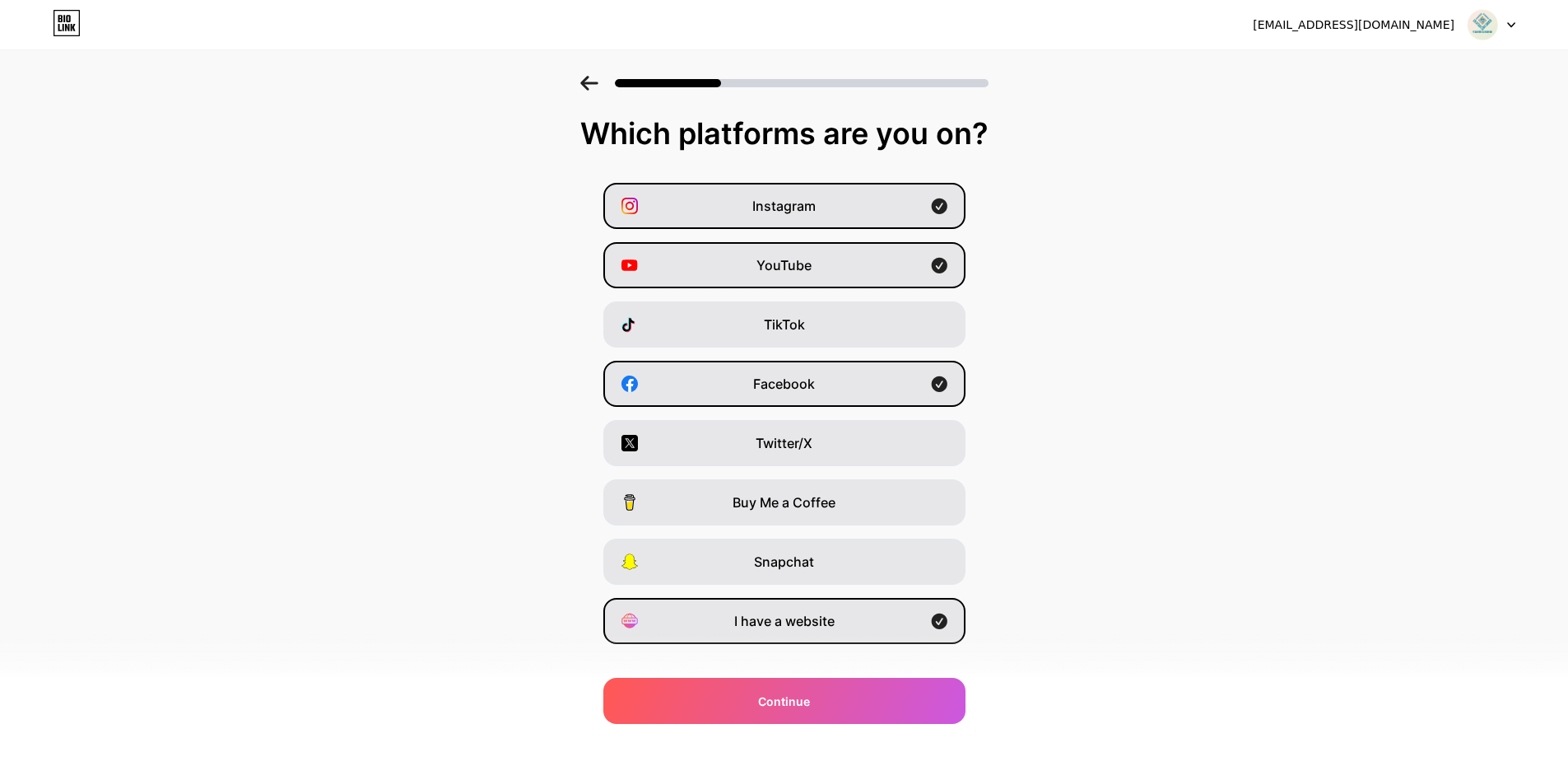
click at [598, 78] on icon at bounding box center [589, 83] width 18 height 15
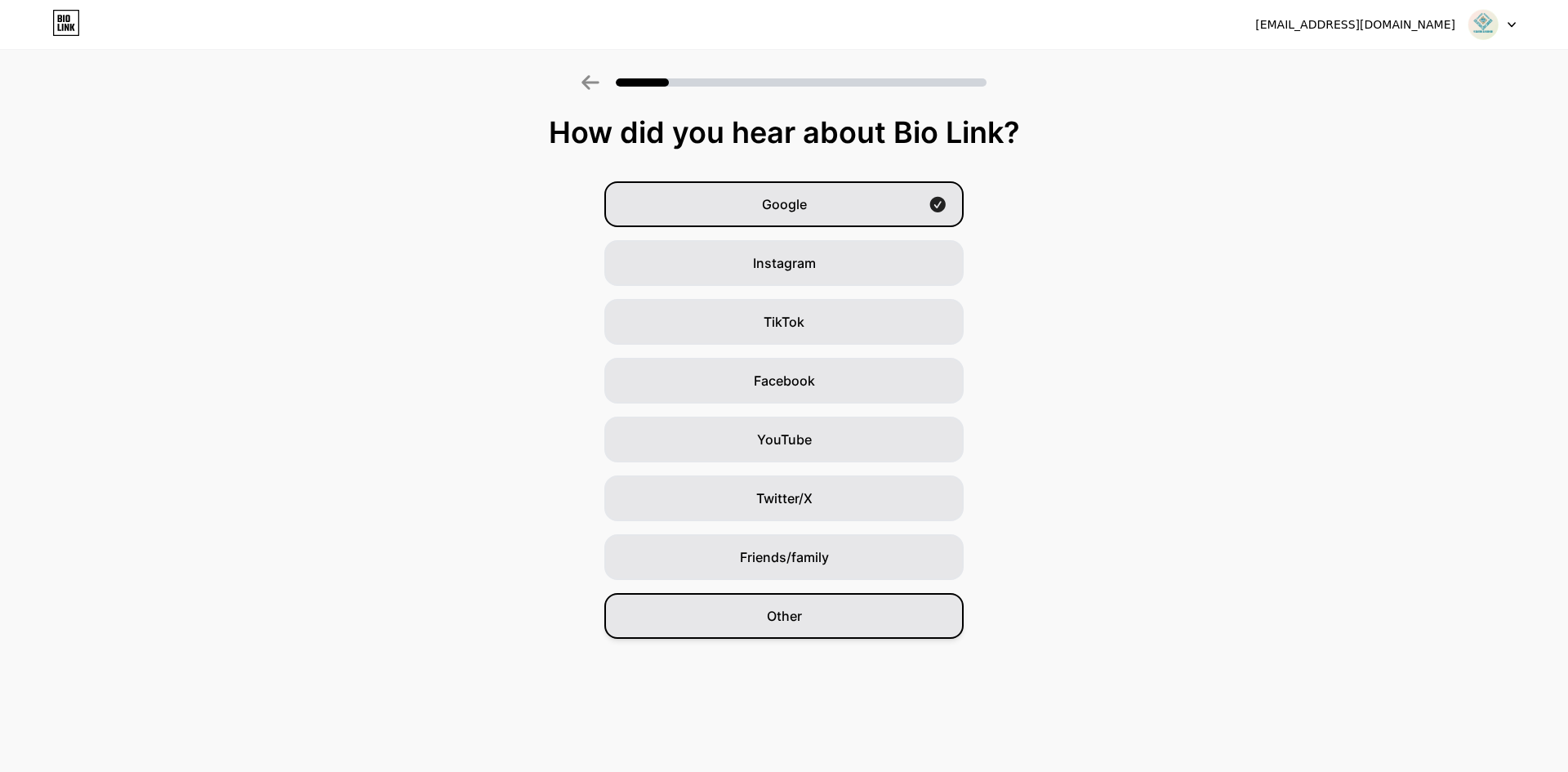
click at [793, 620] on span "Other" at bounding box center [784, 615] width 35 height 20
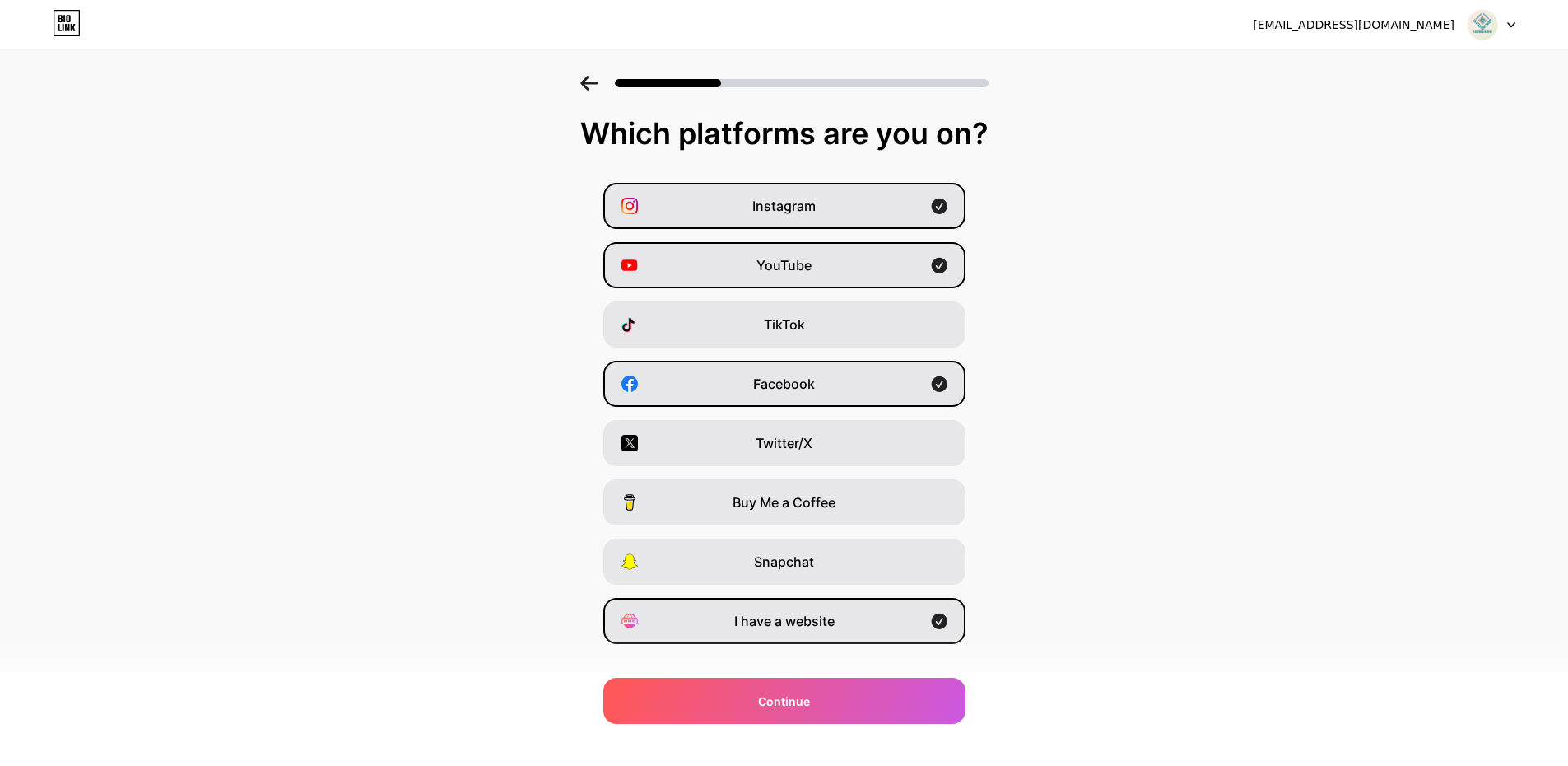
click at [594, 85] on icon at bounding box center [589, 83] width 18 height 15
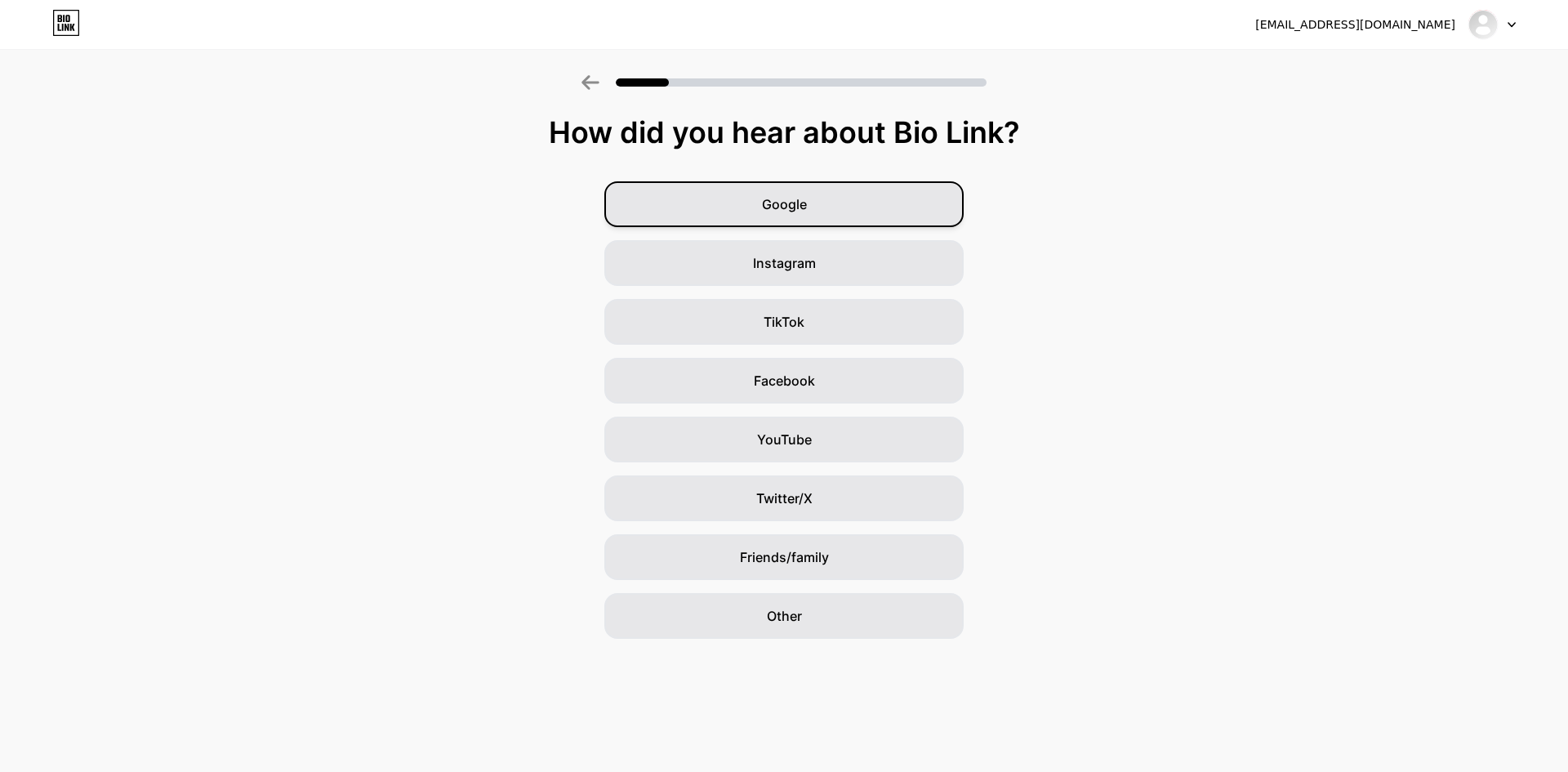
click at [824, 204] on div "Google" at bounding box center [784, 204] width 359 height 46
